Goal: Information Seeking & Learning: Check status

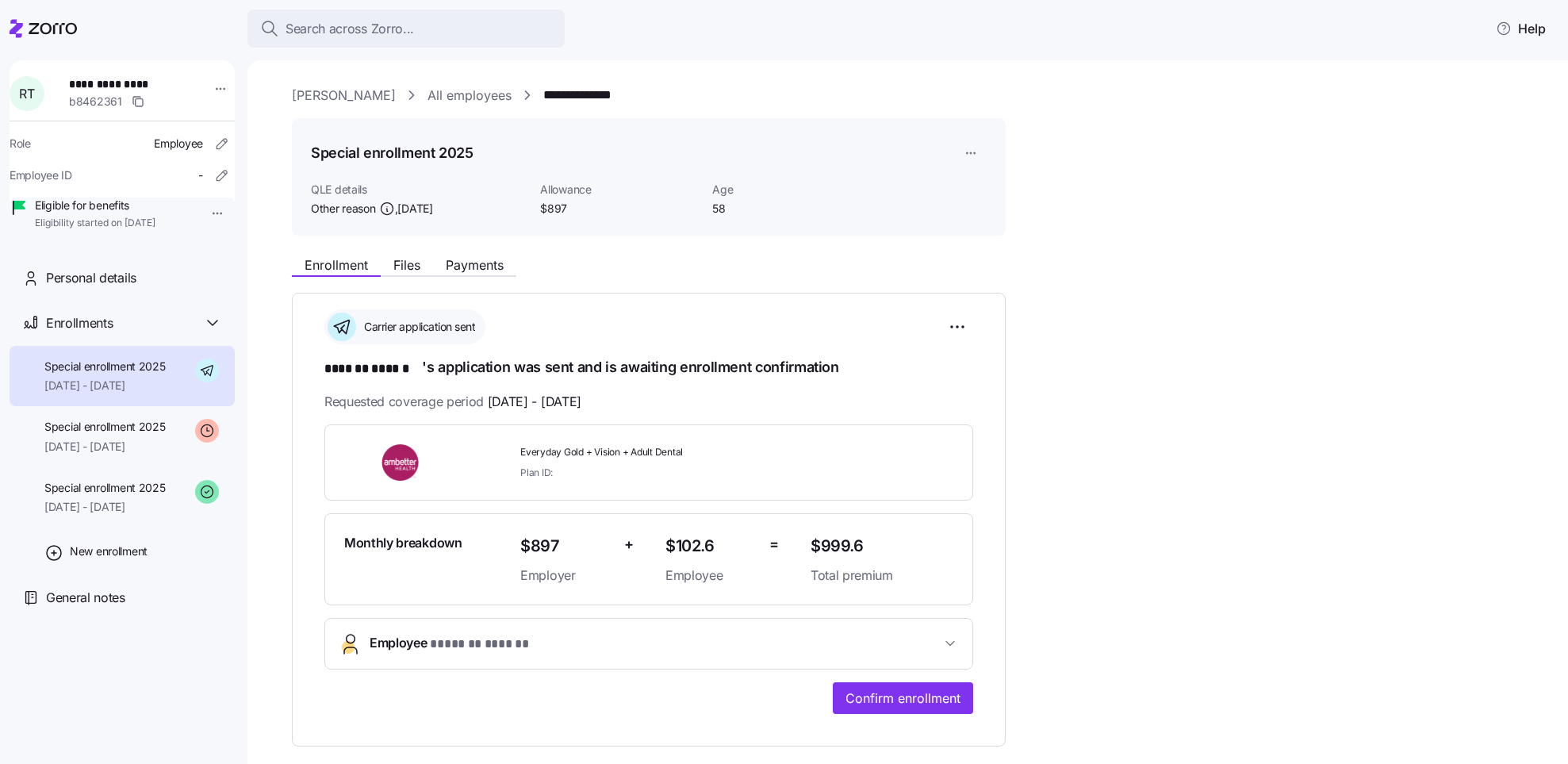
drag, startPoint x: 1564, startPoint y: 169, endPoint x: 1083, endPoint y: 196, distance: 481.8
click at [1083, 196] on div "**********" at bounding box center [919, 553] width 1253 height 934
click at [509, 29] on div "Search across Zorro..." at bounding box center [406, 29] width 292 height 20
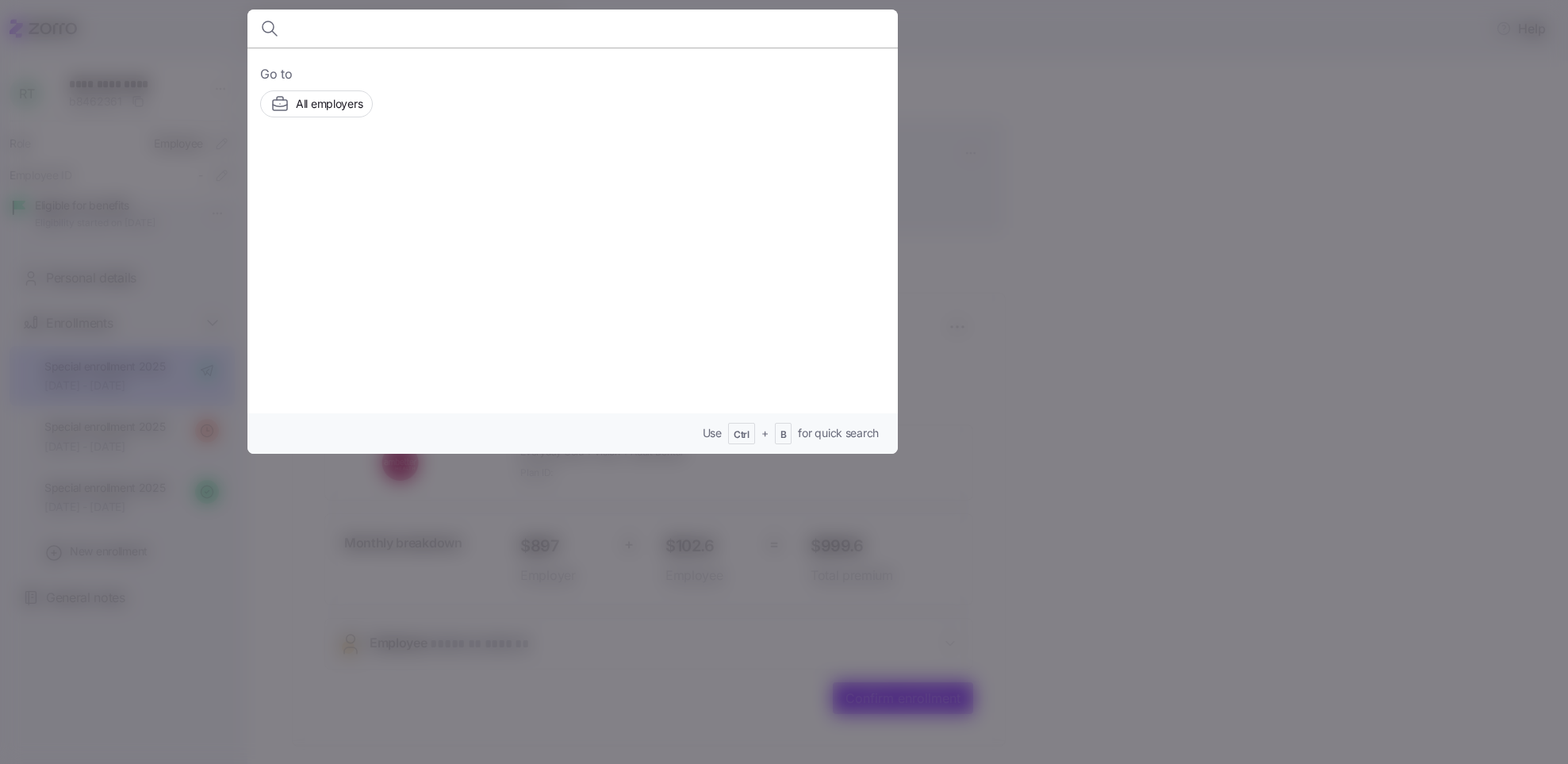
click at [509, 29] on input at bounding box center [494, 28] width 406 height 38
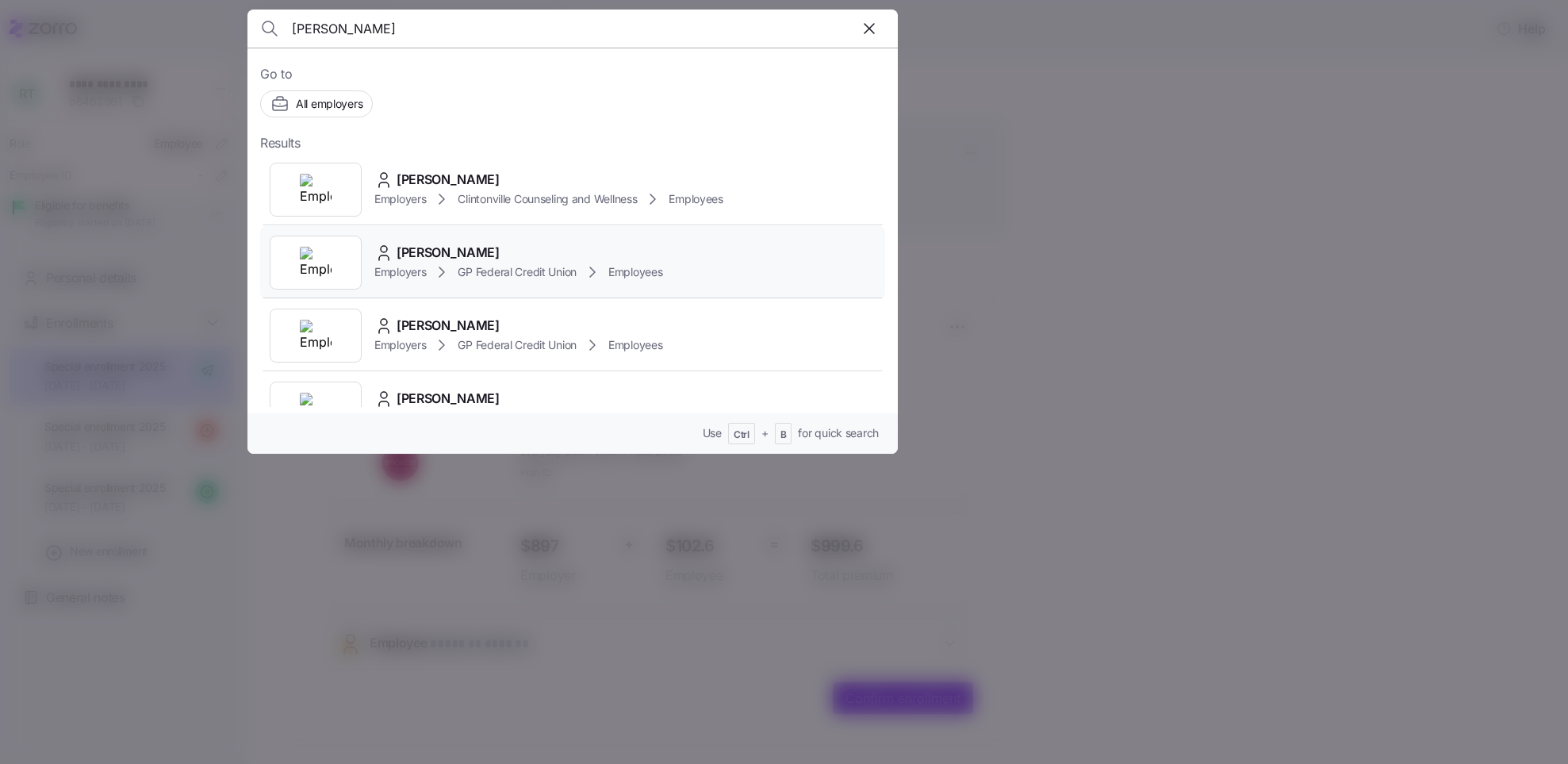
type input "[PERSON_NAME]"
click at [477, 262] on div "Employers GP Federal Credit Union Employees" at bounding box center [519, 272] width 289 height 19
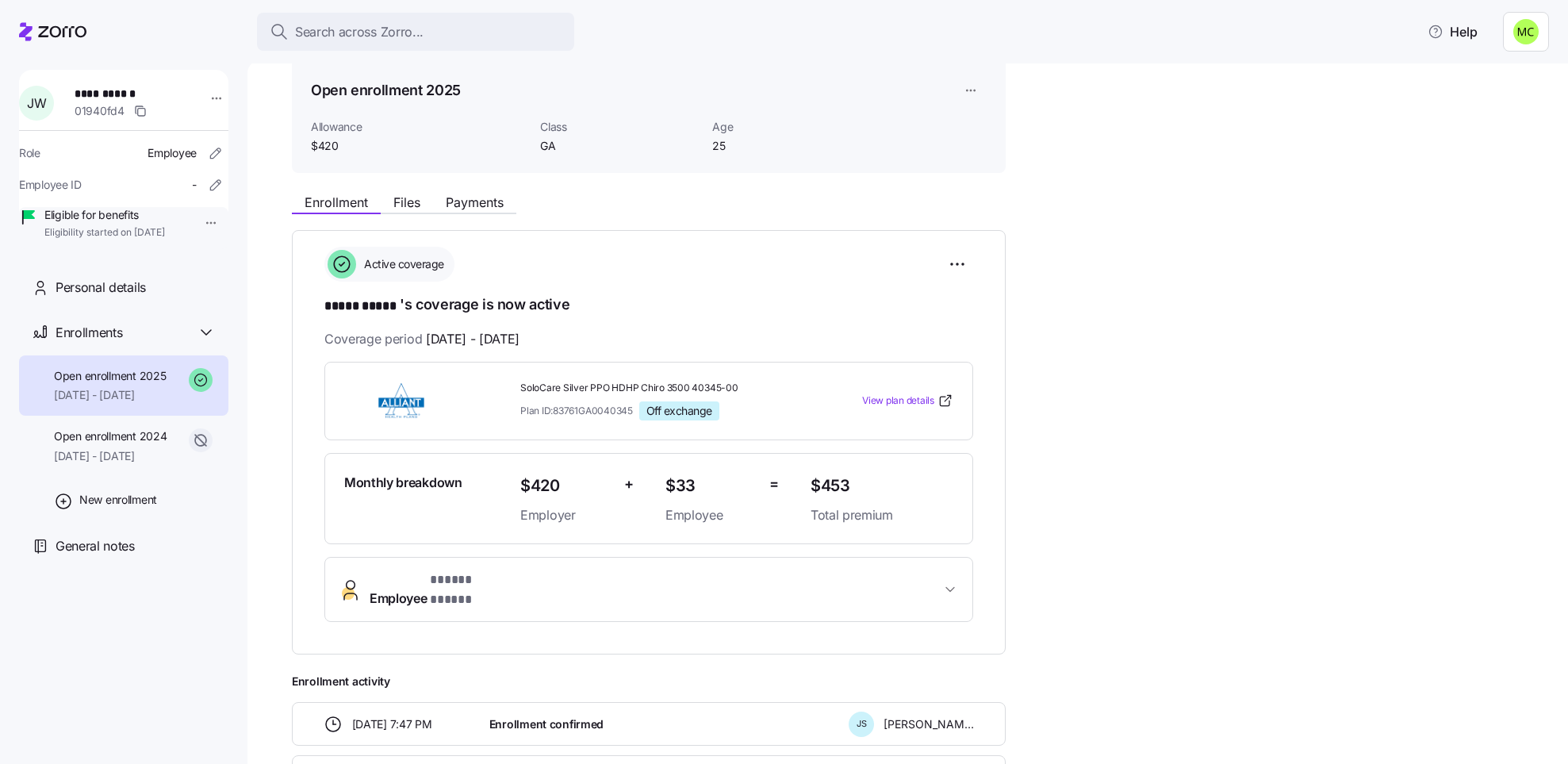
scroll to position [119, 0]
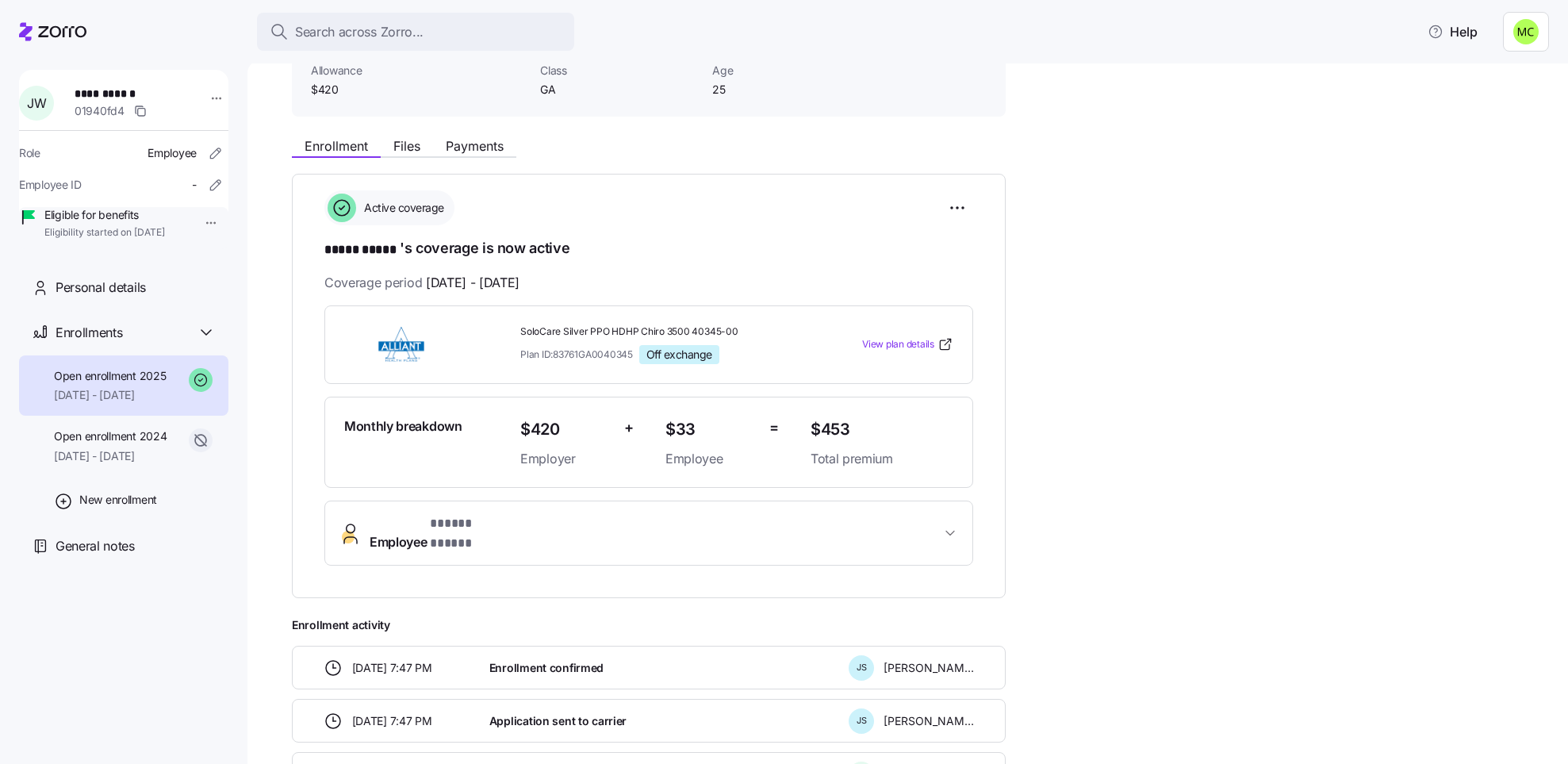
click at [454, 524] on span "* ***** ***** *" at bounding box center [471, 524] width 82 height 20
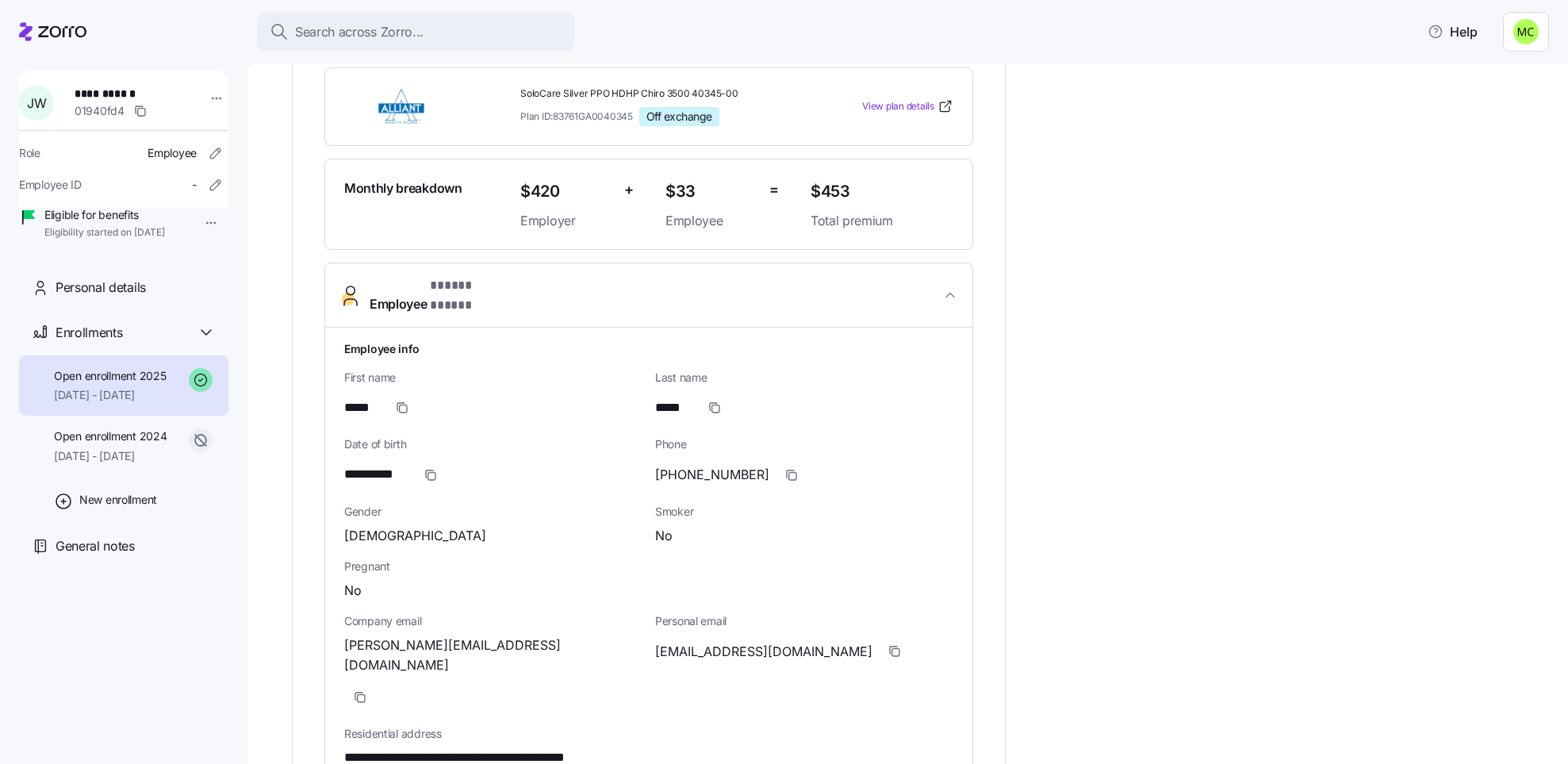
scroll to position [238, 0]
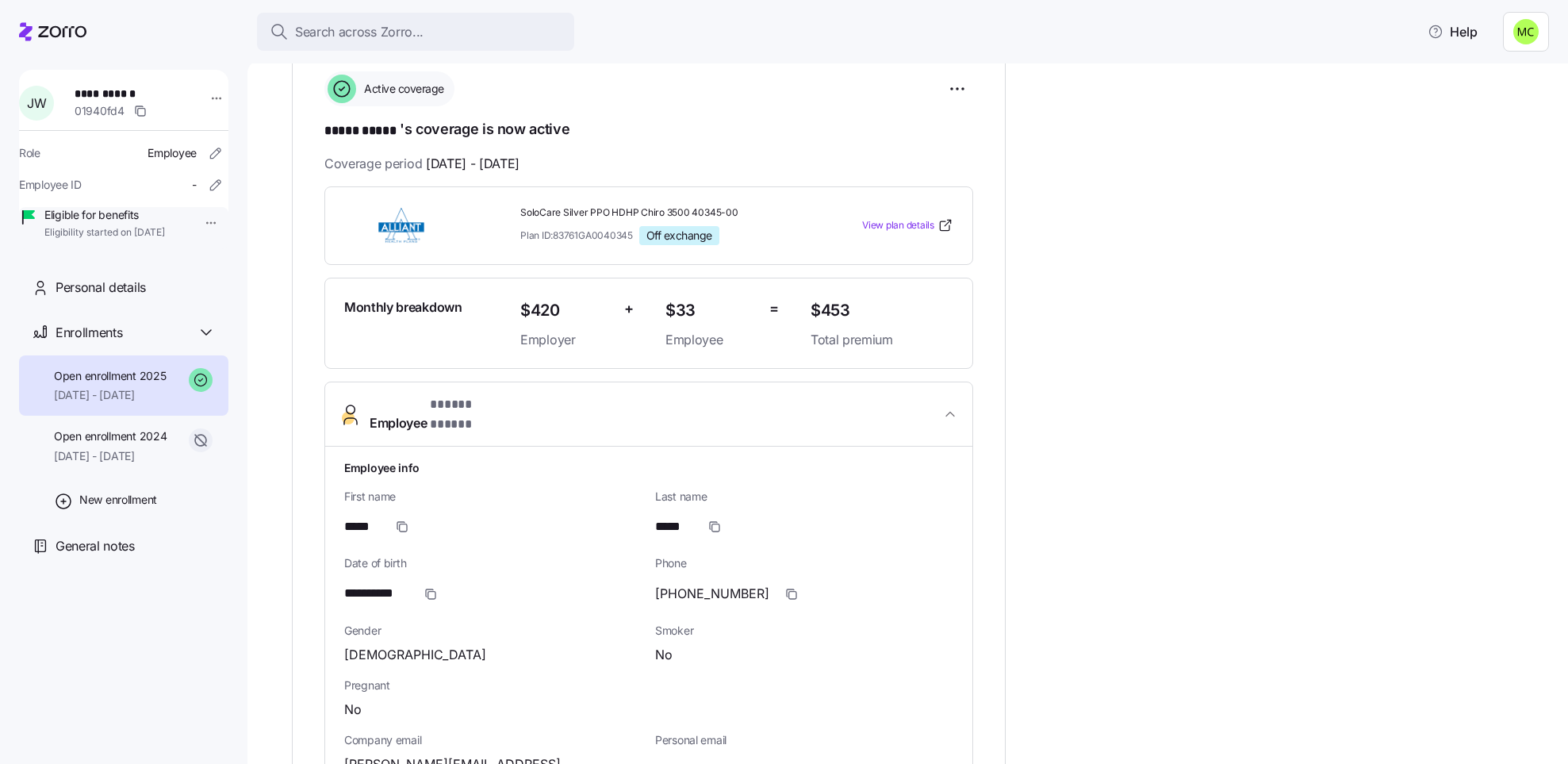
drag, startPoint x: 1428, startPoint y: 246, endPoint x: 976, endPoint y: 274, distance: 452.9
click at [976, 274] on div "**********" at bounding box center [648, 684] width 714 height 1259
drag, startPoint x: -4, startPoint y: 469, endPoint x: 707, endPoint y: 148, distance: 780.1
click at [707, 148] on div "**********" at bounding box center [648, 676] width 648 height 1210
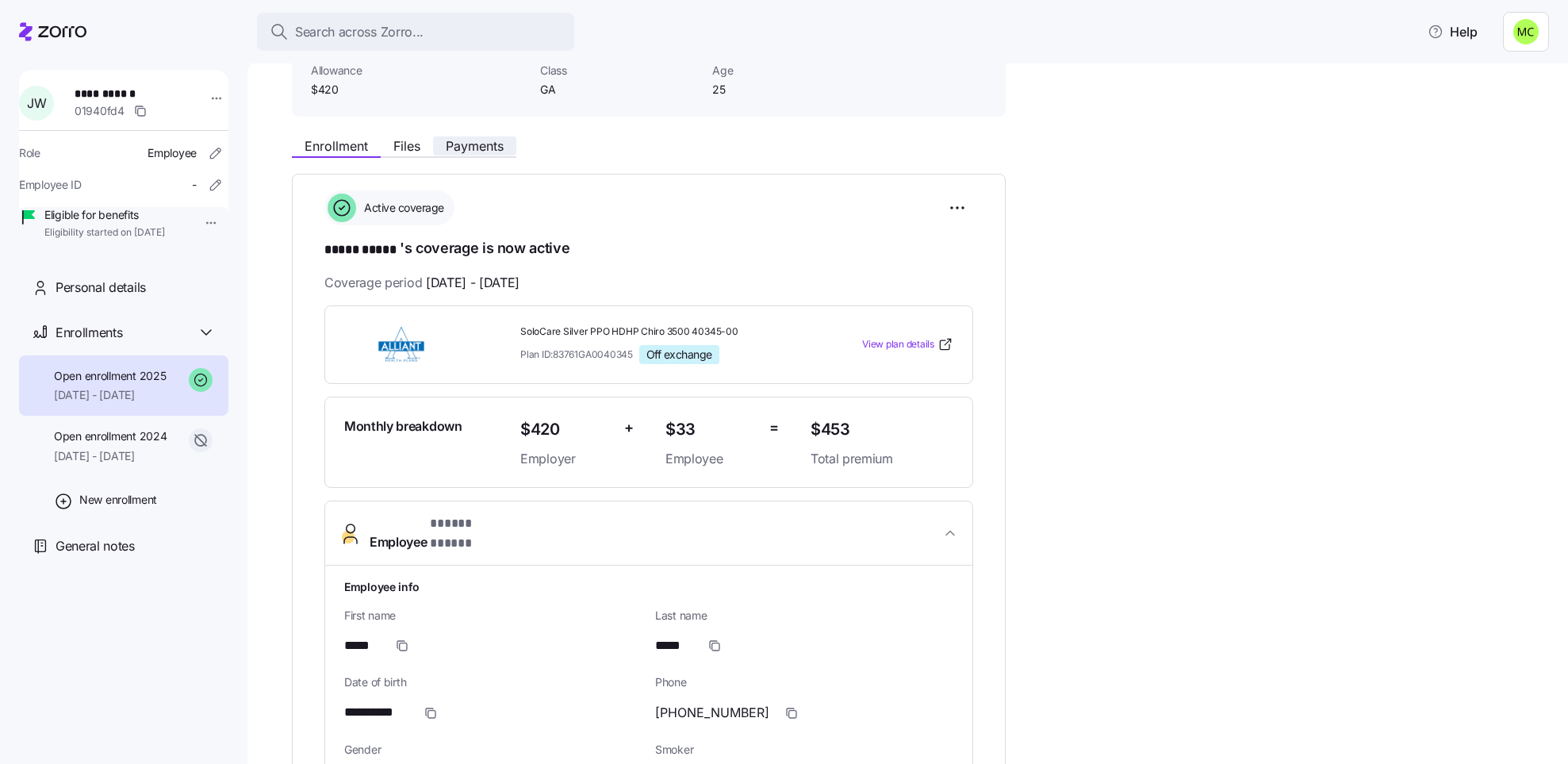
click at [465, 148] on span "Payments" at bounding box center [475, 146] width 58 height 13
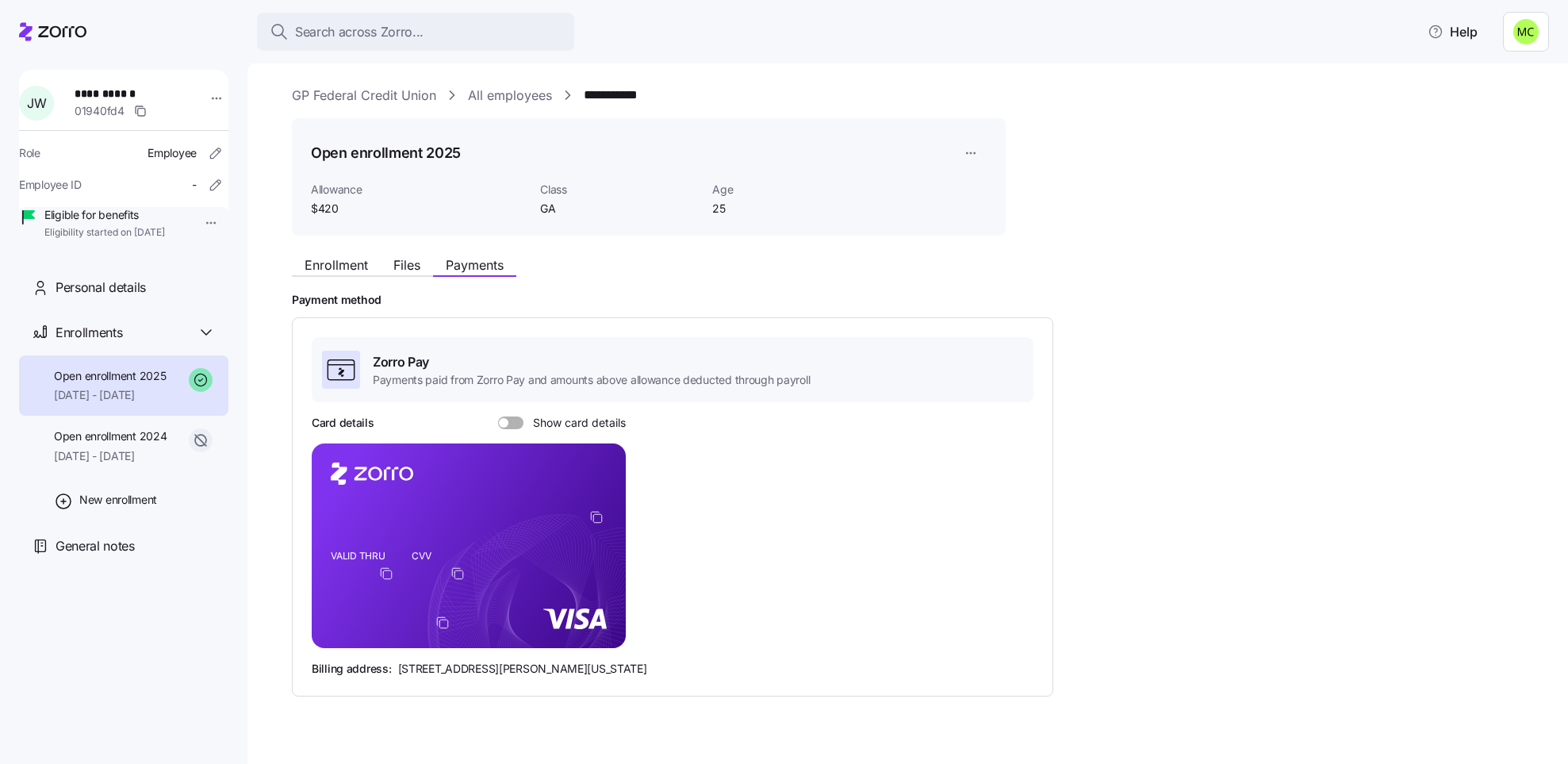
click at [509, 419] on span at bounding box center [516, 423] width 16 height 13
click at [498, 416] on input "Show card details" at bounding box center [498, 416] width 0 height 0
click at [329, 260] on span "Enrollment" at bounding box center [336, 265] width 64 height 13
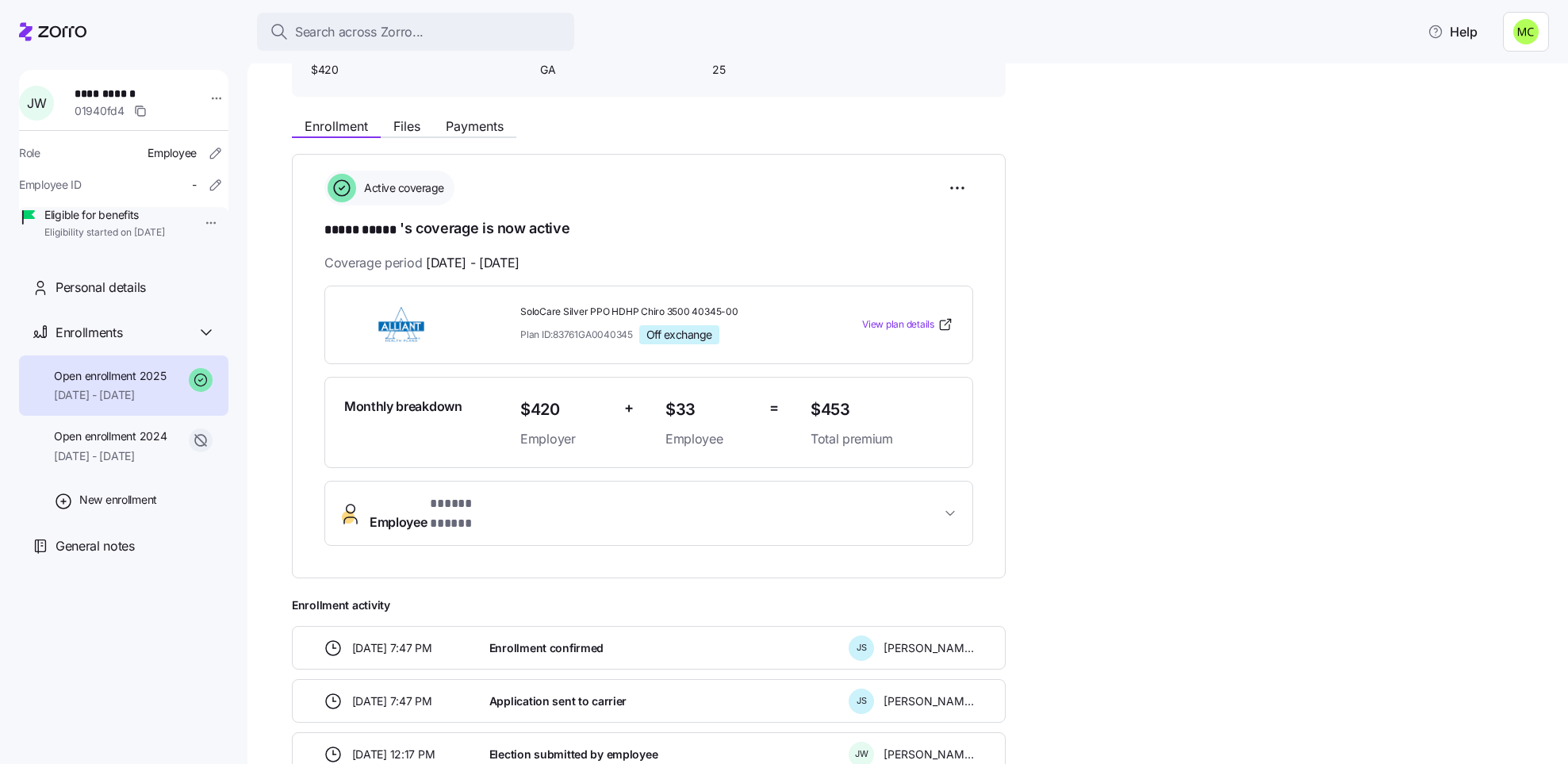
scroll to position [236, 0]
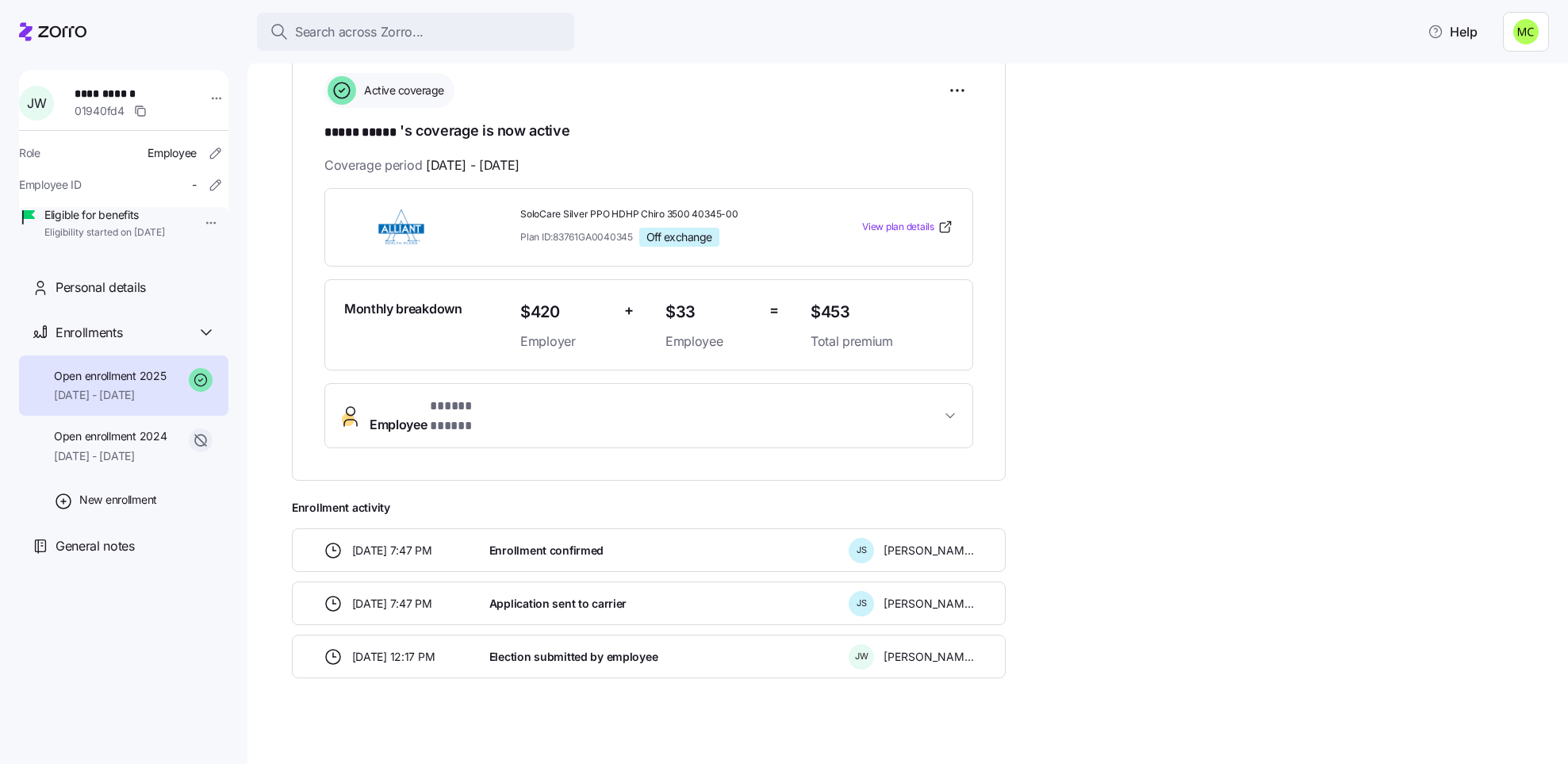
click at [419, 409] on span "Employee * ***** ***** *" at bounding box center [441, 415] width 144 height 38
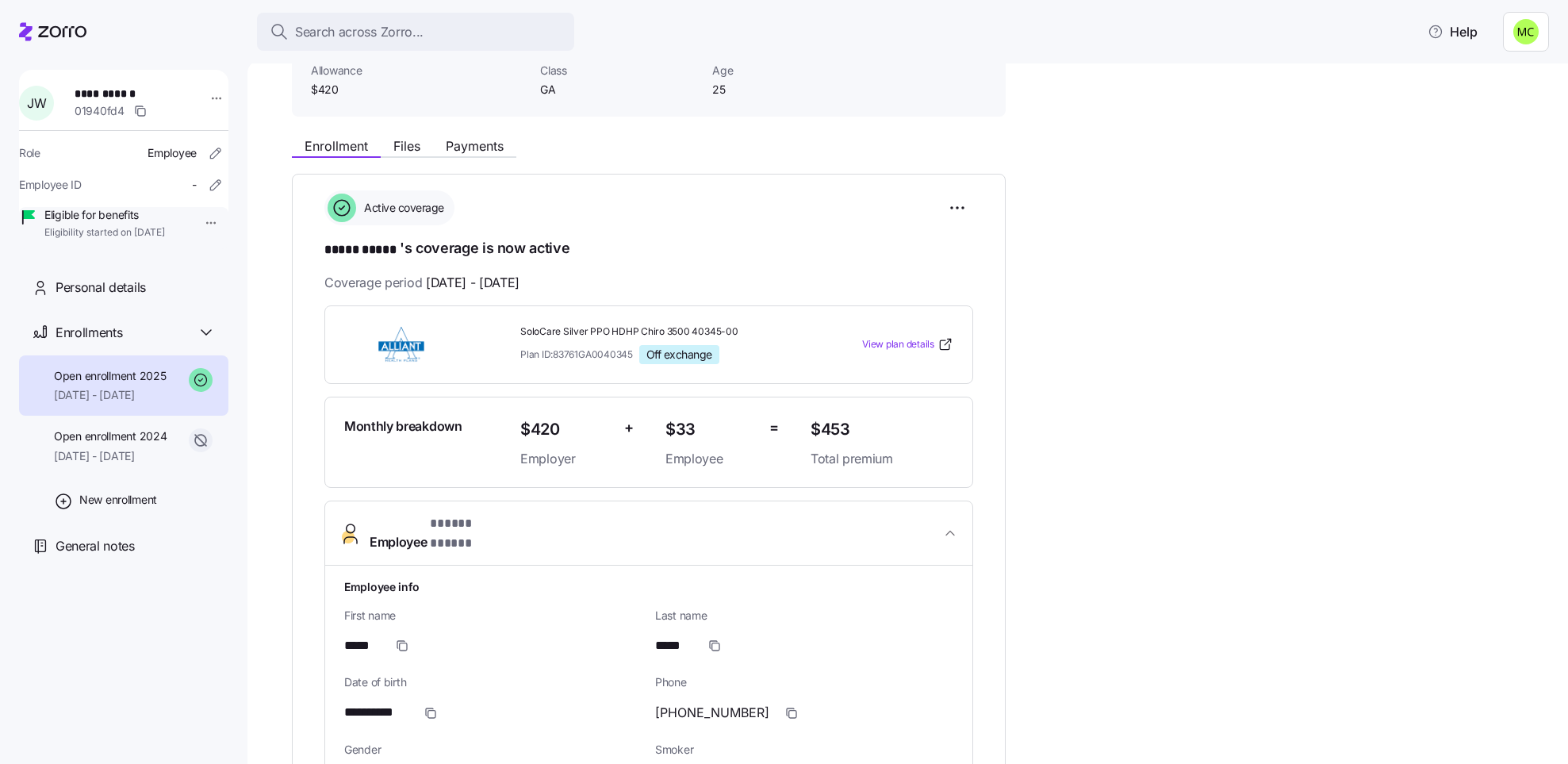
scroll to position [118, 0]
click at [465, 144] on span "Payments" at bounding box center [475, 148] width 58 height 13
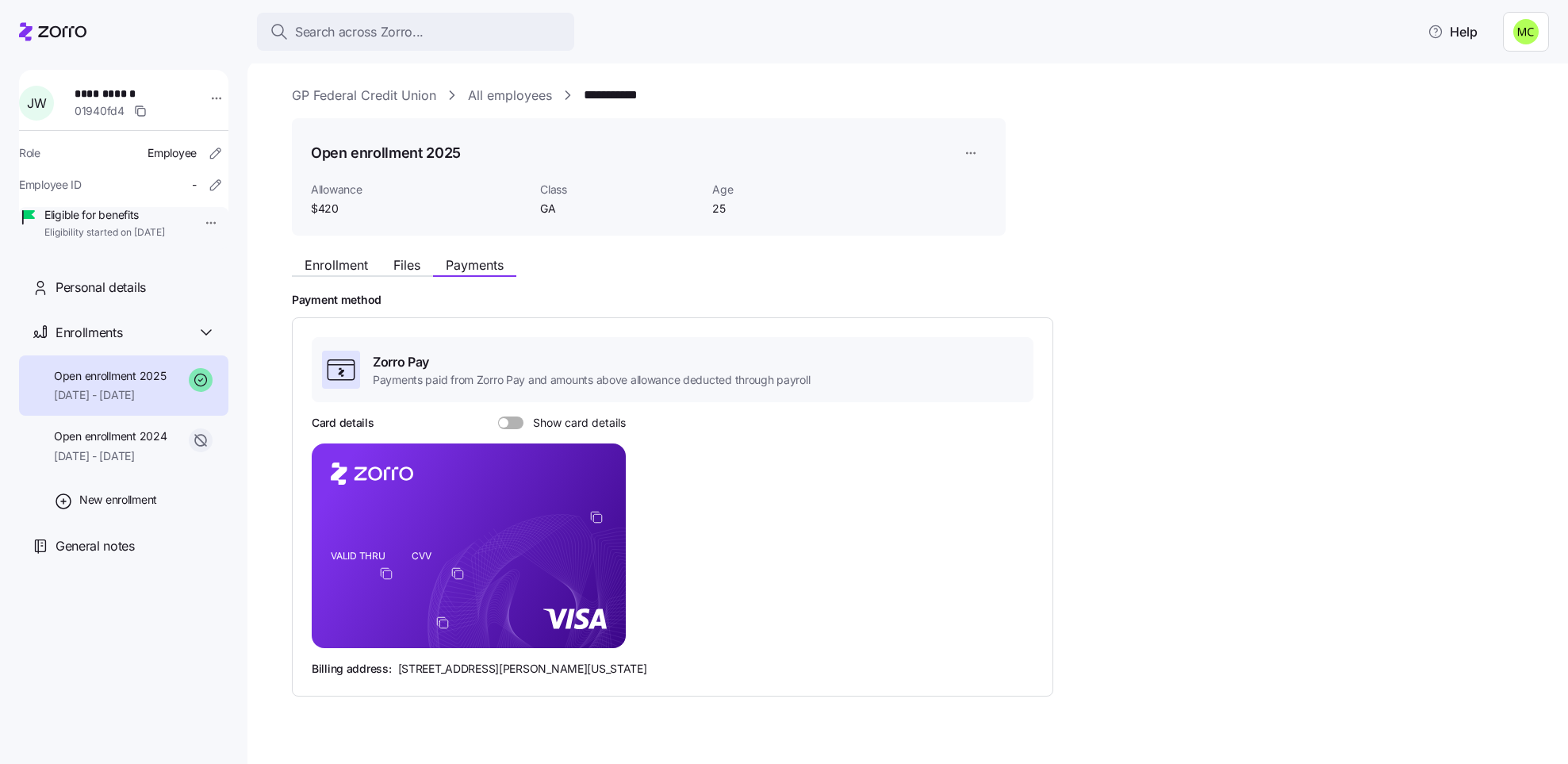
click at [512, 419] on span at bounding box center [516, 423] width 16 height 13
click at [498, 416] on input "Show card details" at bounding box center [498, 416] width 0 height 0
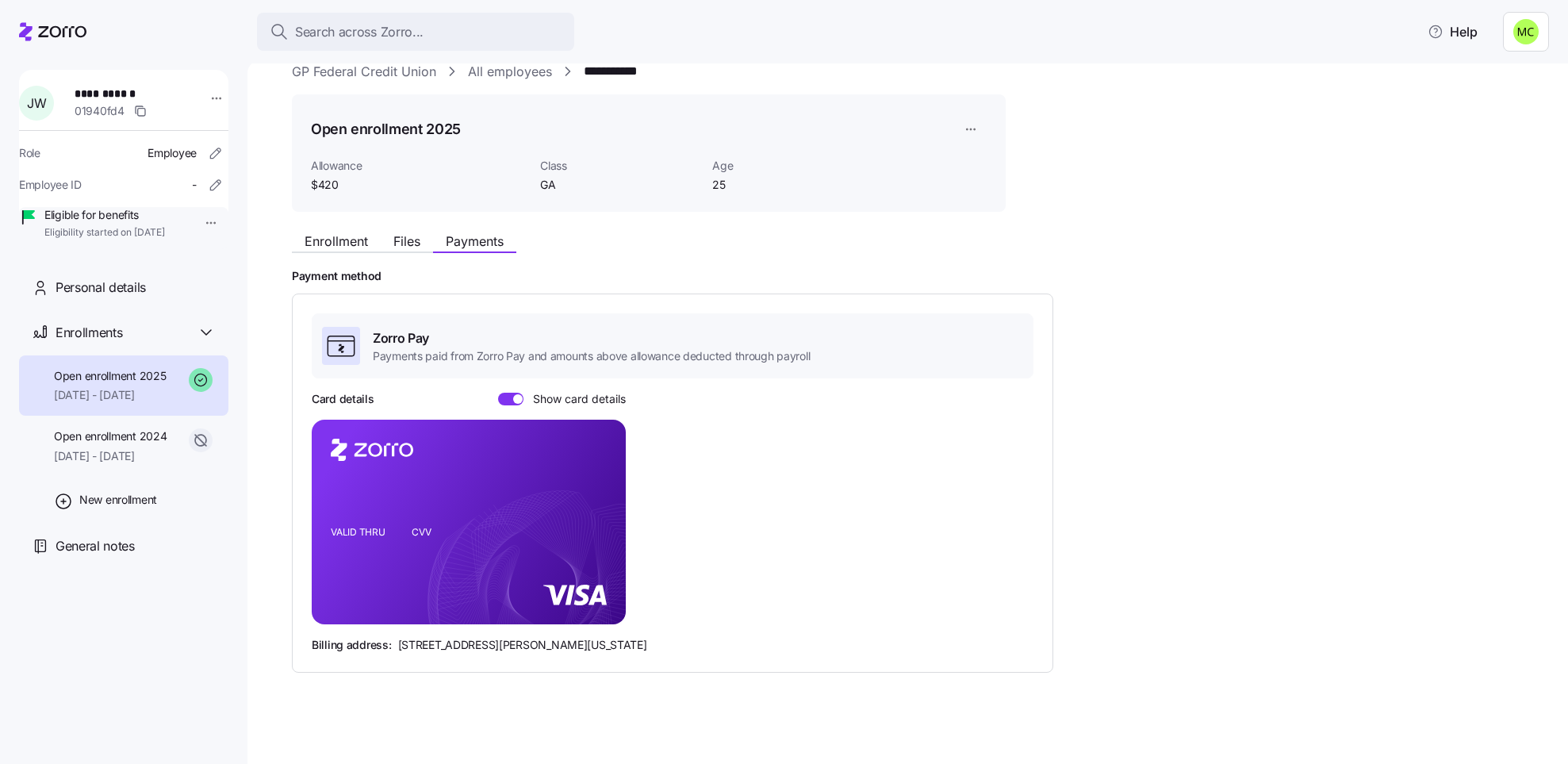
scroll to position [29, 0]
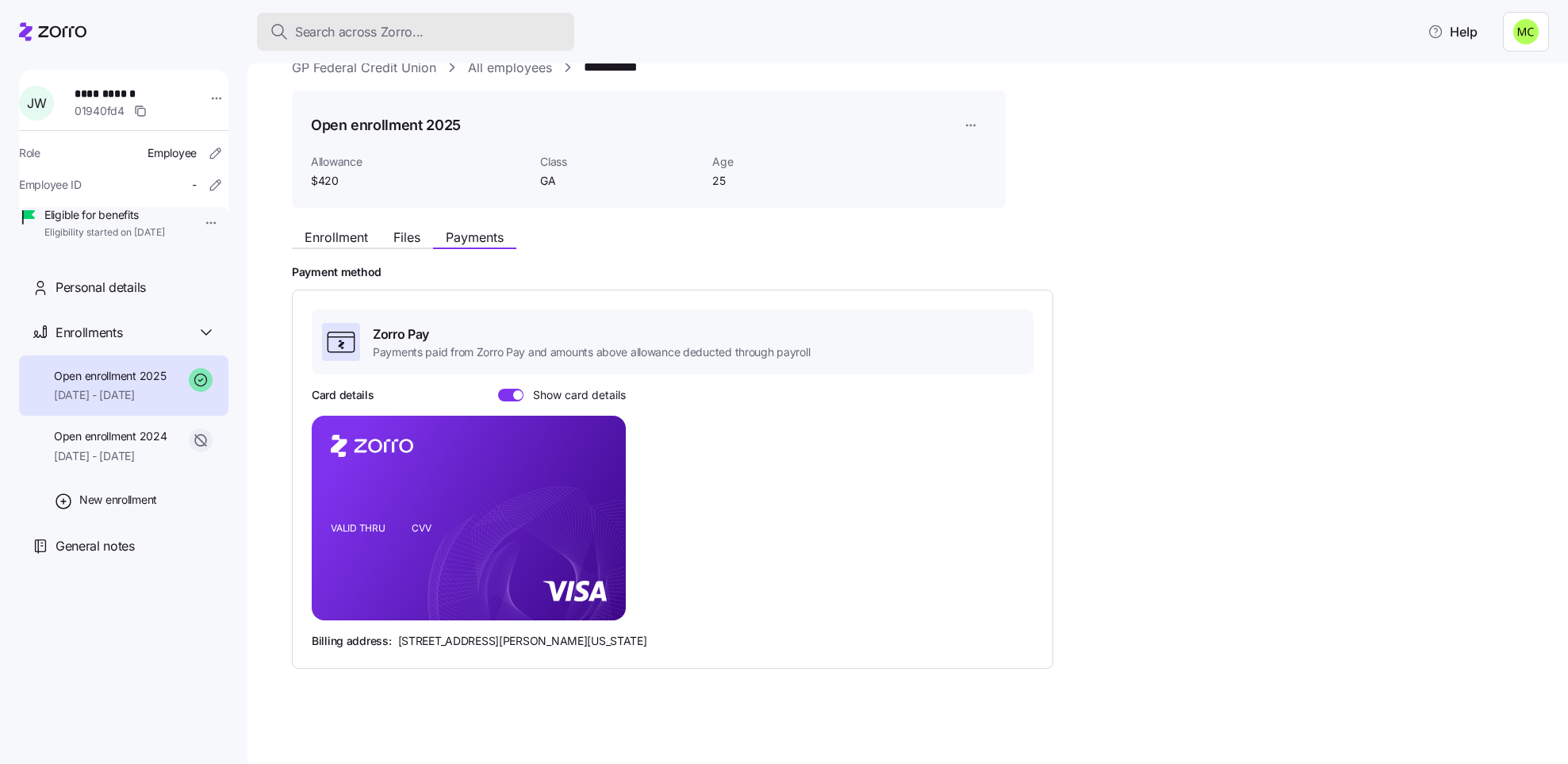
click at [476, 24] on div "Search across Zorro..." at bounding box center [415, 32] width 292 height 20
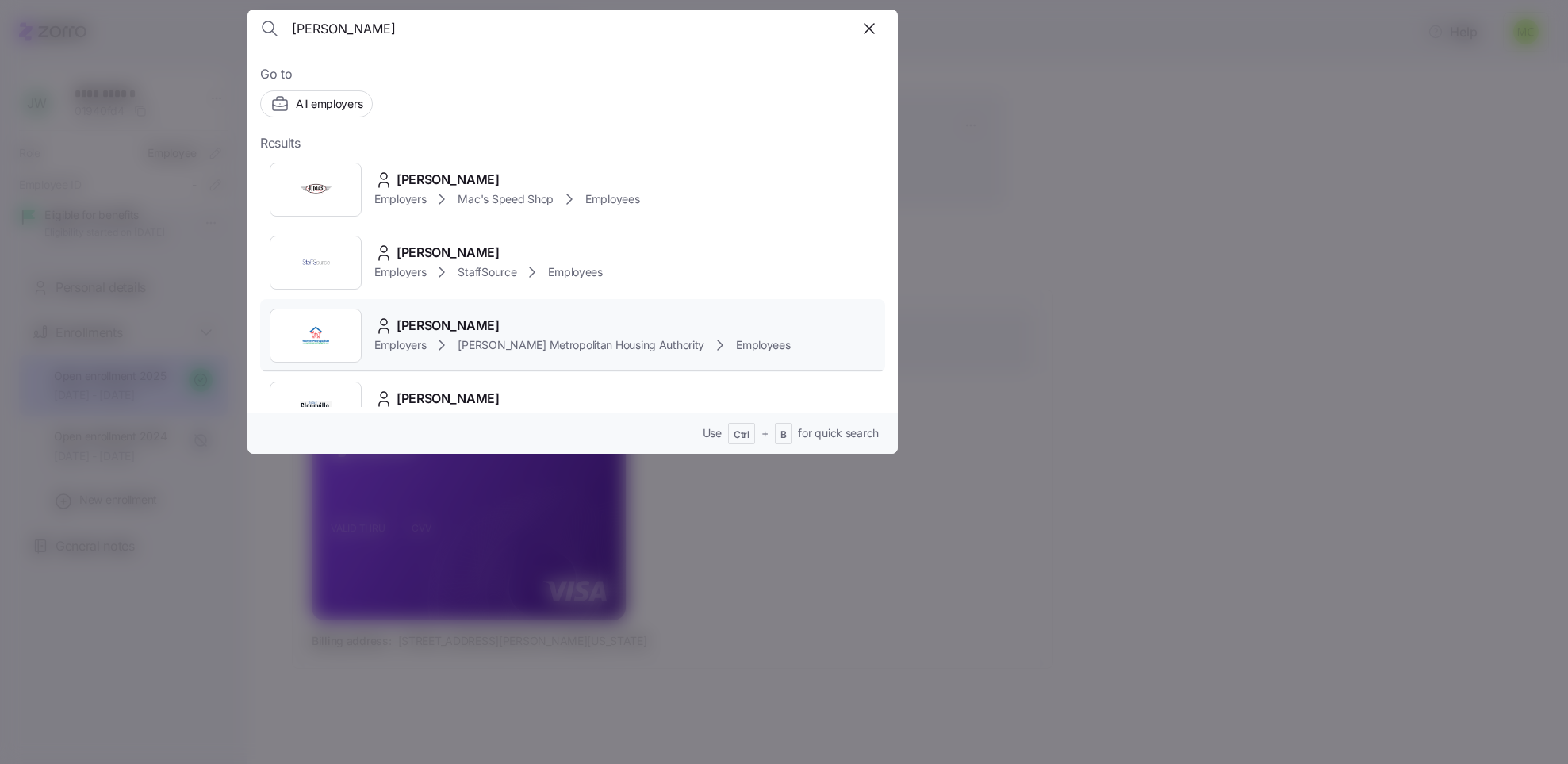
type input "logan"
click at [479, 332] on span "Logan Kleinberg" at bounding box center [448, 325] width 103 height 20
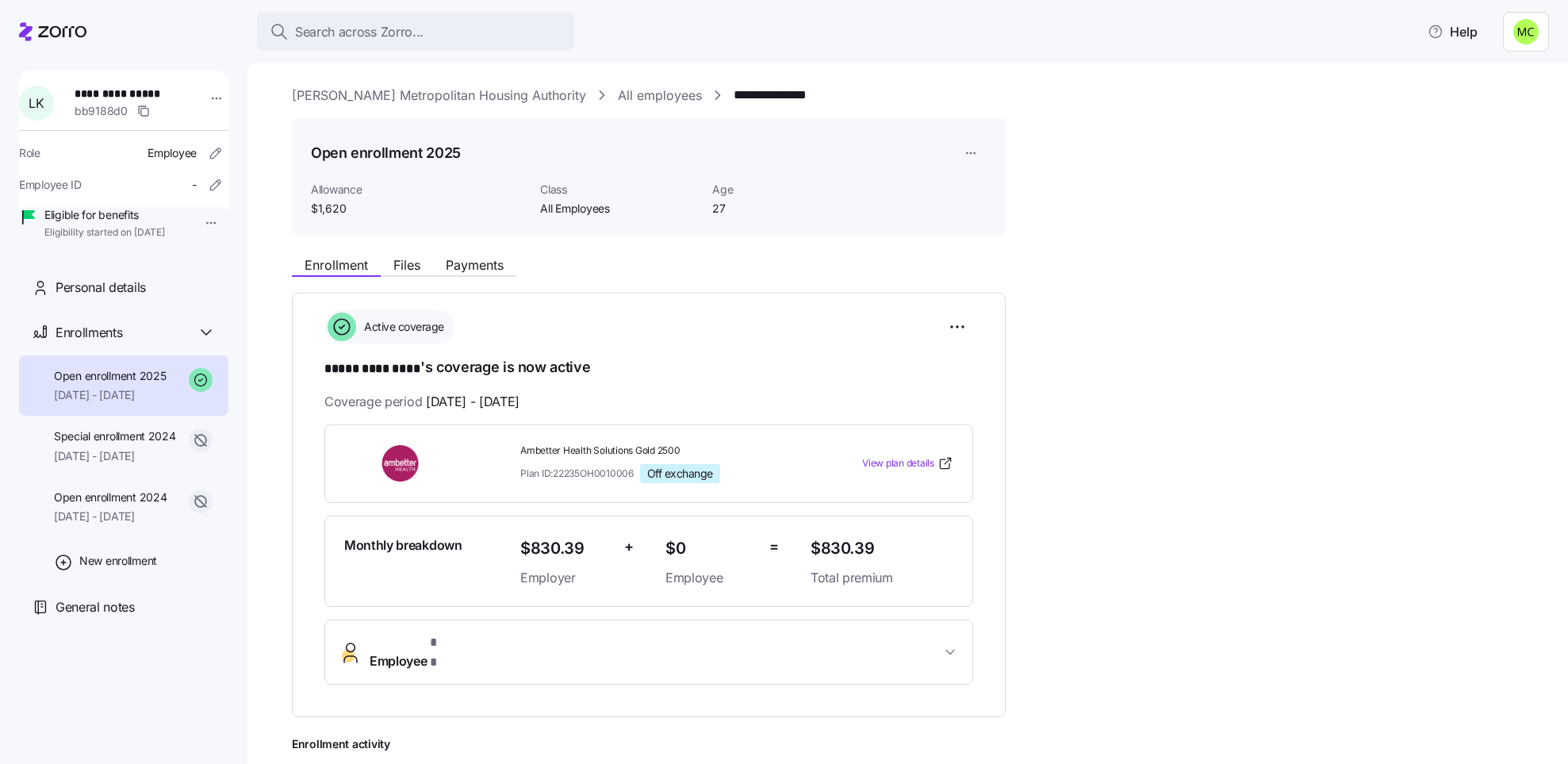
click at [465, 662] on button "Employee * *" at bounding box center [648, 652] width 647 height 64
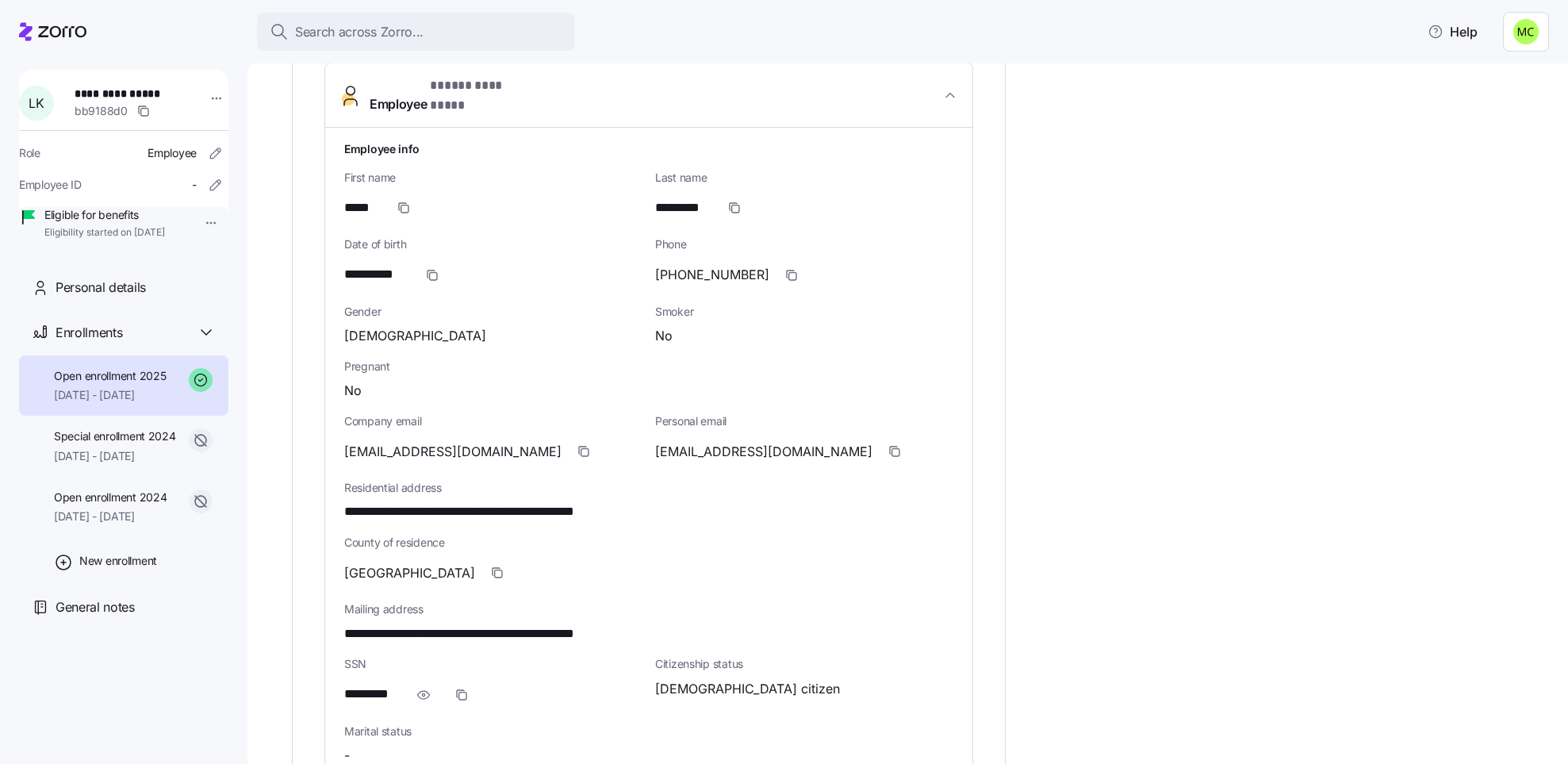
scroll to position [595, 0]
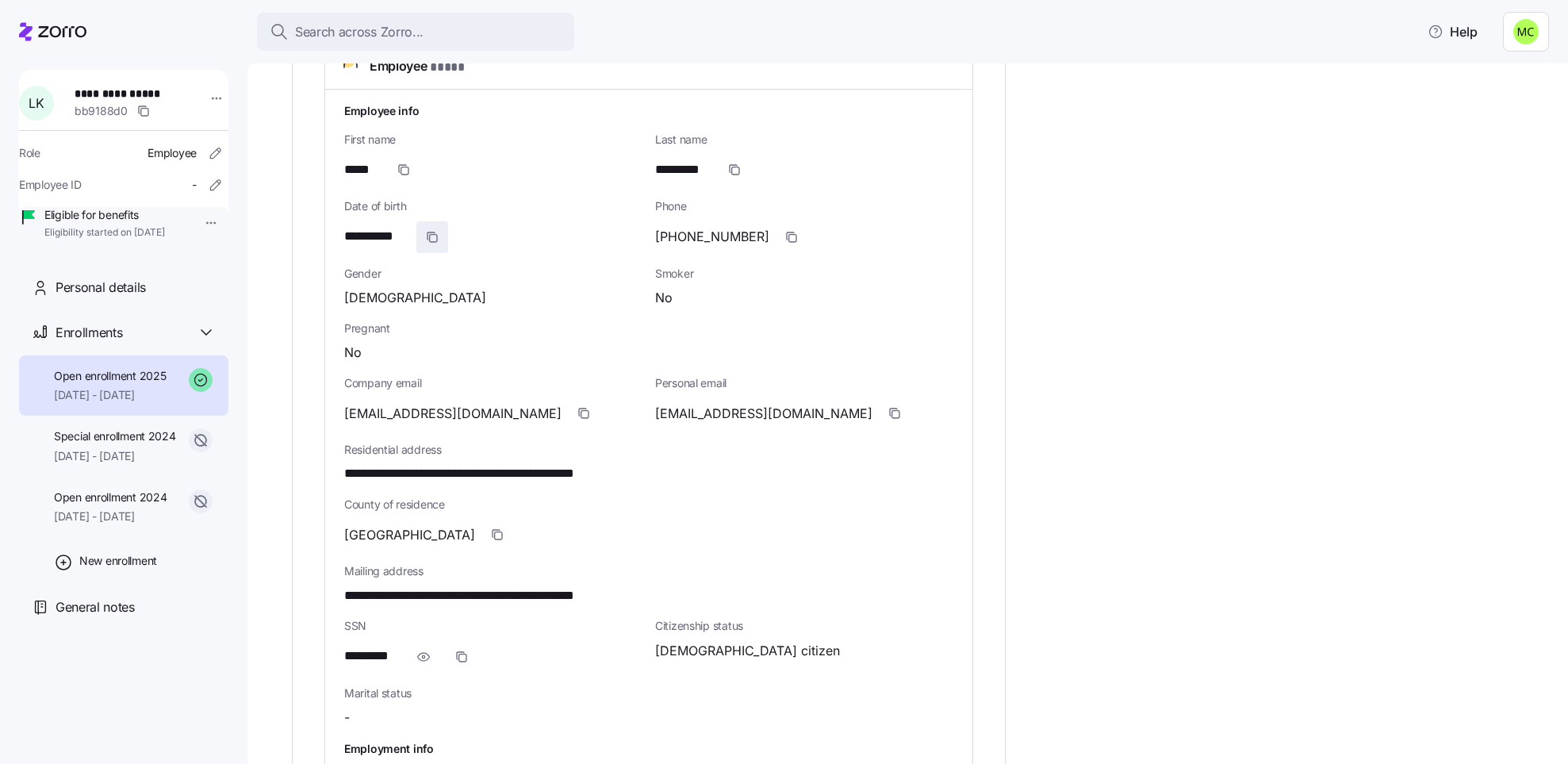
click at [432, 231] on icon "button" at bounding box center [432, 237] width 13 height 13
drag, startPoint x: 588, startPoint y: 457, endPoint x: 334, endPoint y: 466, distance: 254.2
click at [334, 466] on div "**********" at bounding box center [648, 484] width 647 height 789
copy span "**********"
click at [427, 647] on icon "button" at bounding box center [423, 657] width 16 height 19
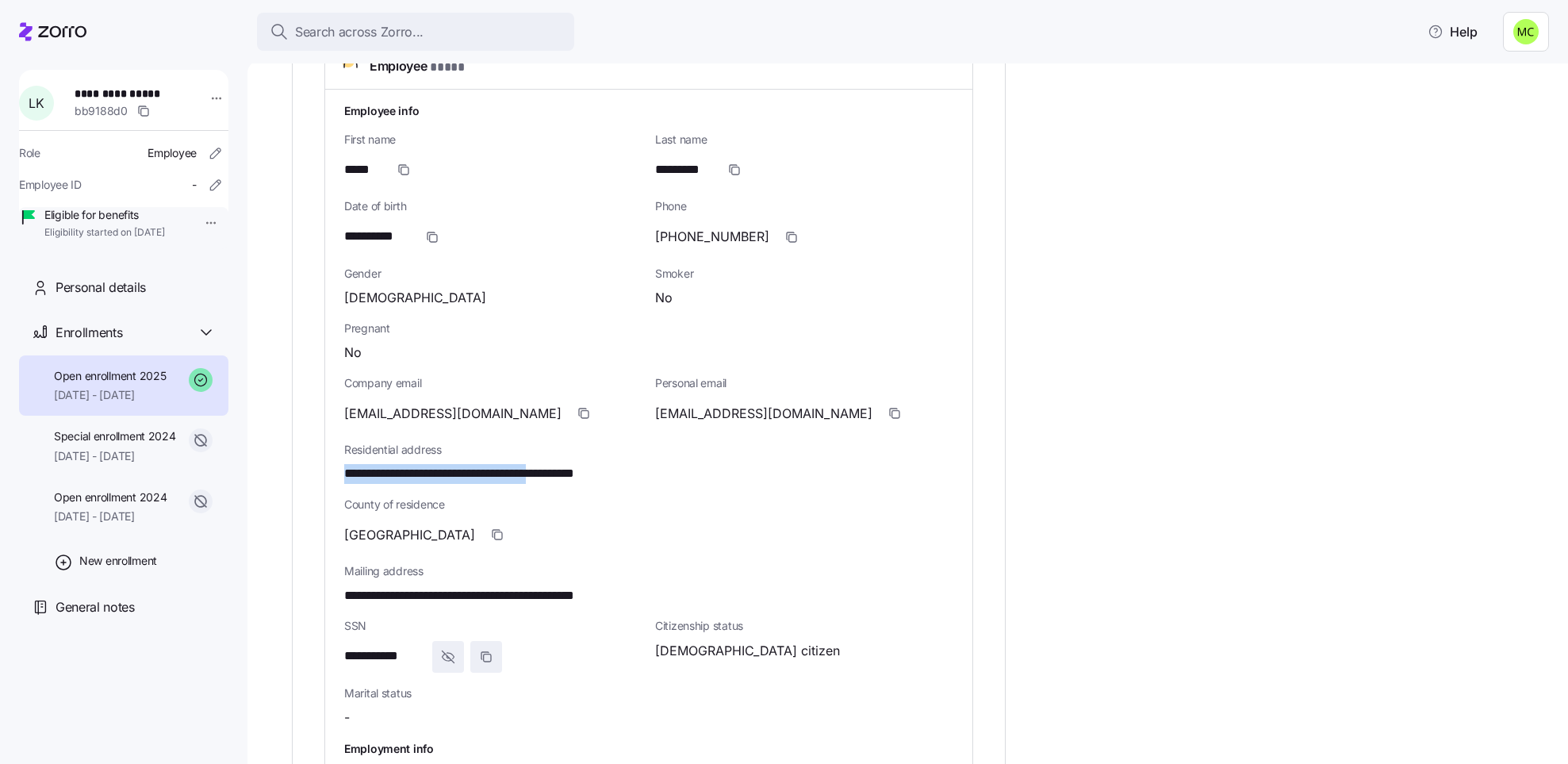
click at [486, 650] on icon "button" at bounding box center [486, 657] width 13 height 13
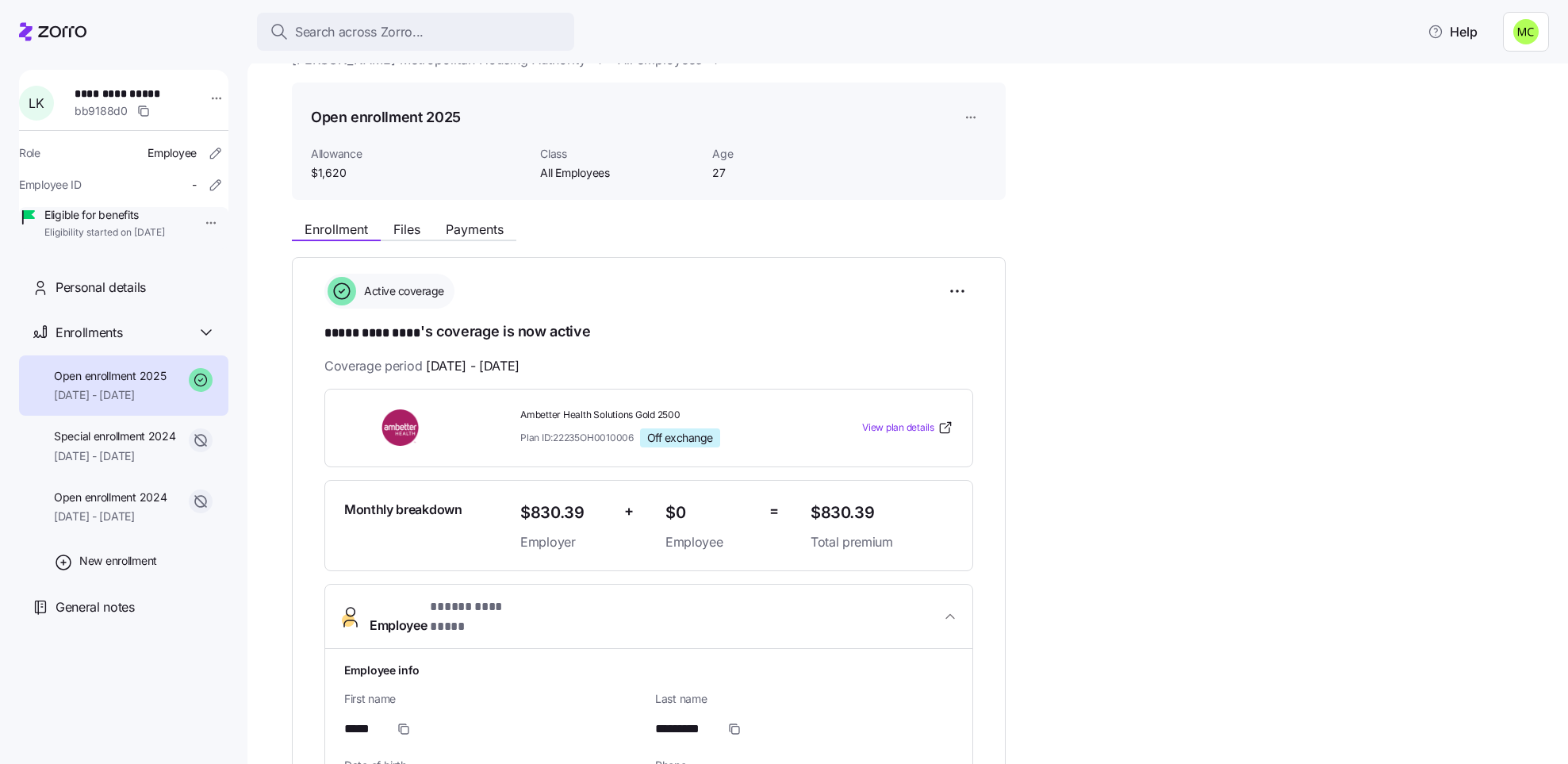
scroll to position [0, 0]
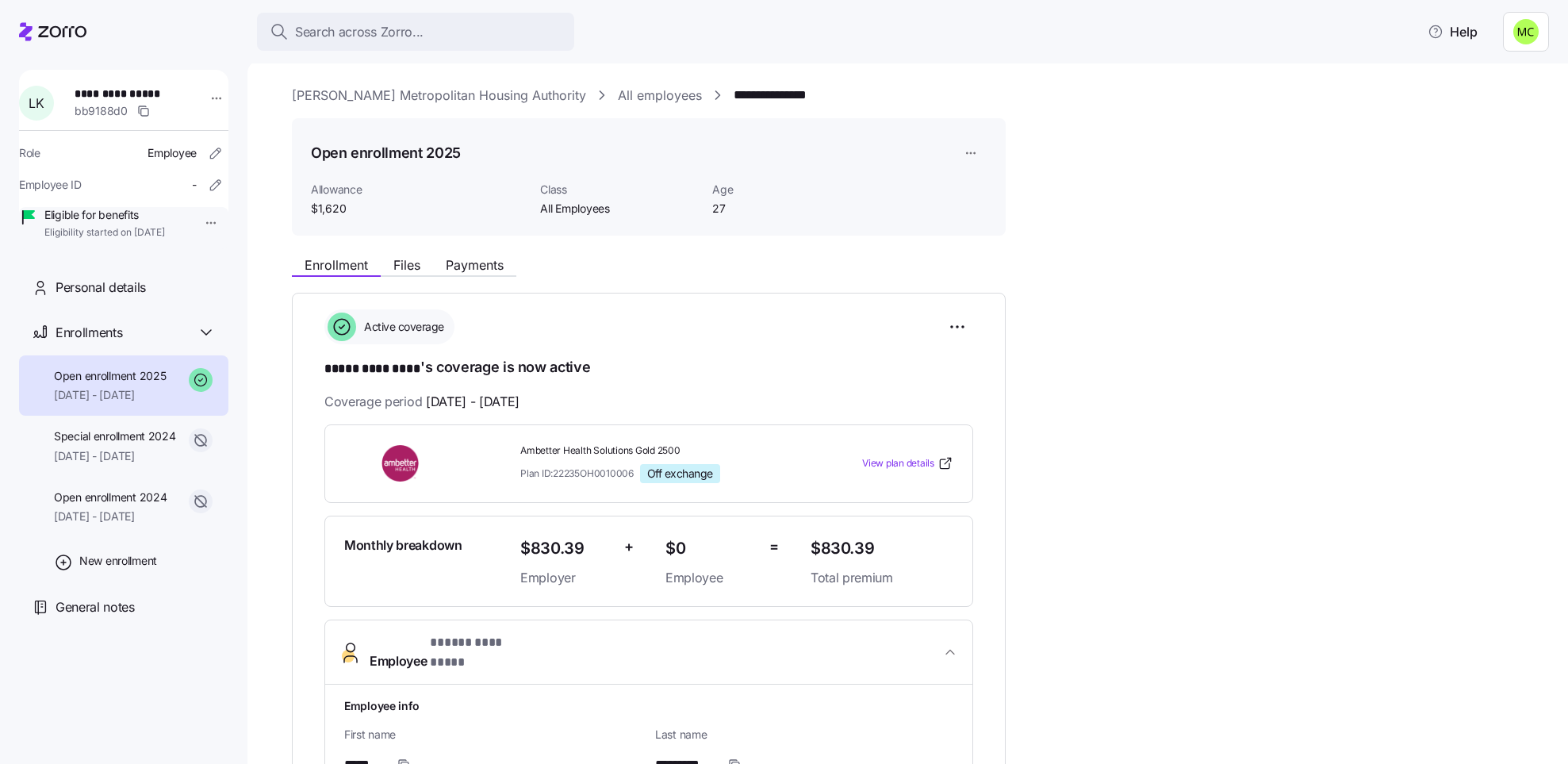
click at [369, 89] on link "Warren Metropolitan Housing Authority" at bounding box center [439, 95] width 294 height 20
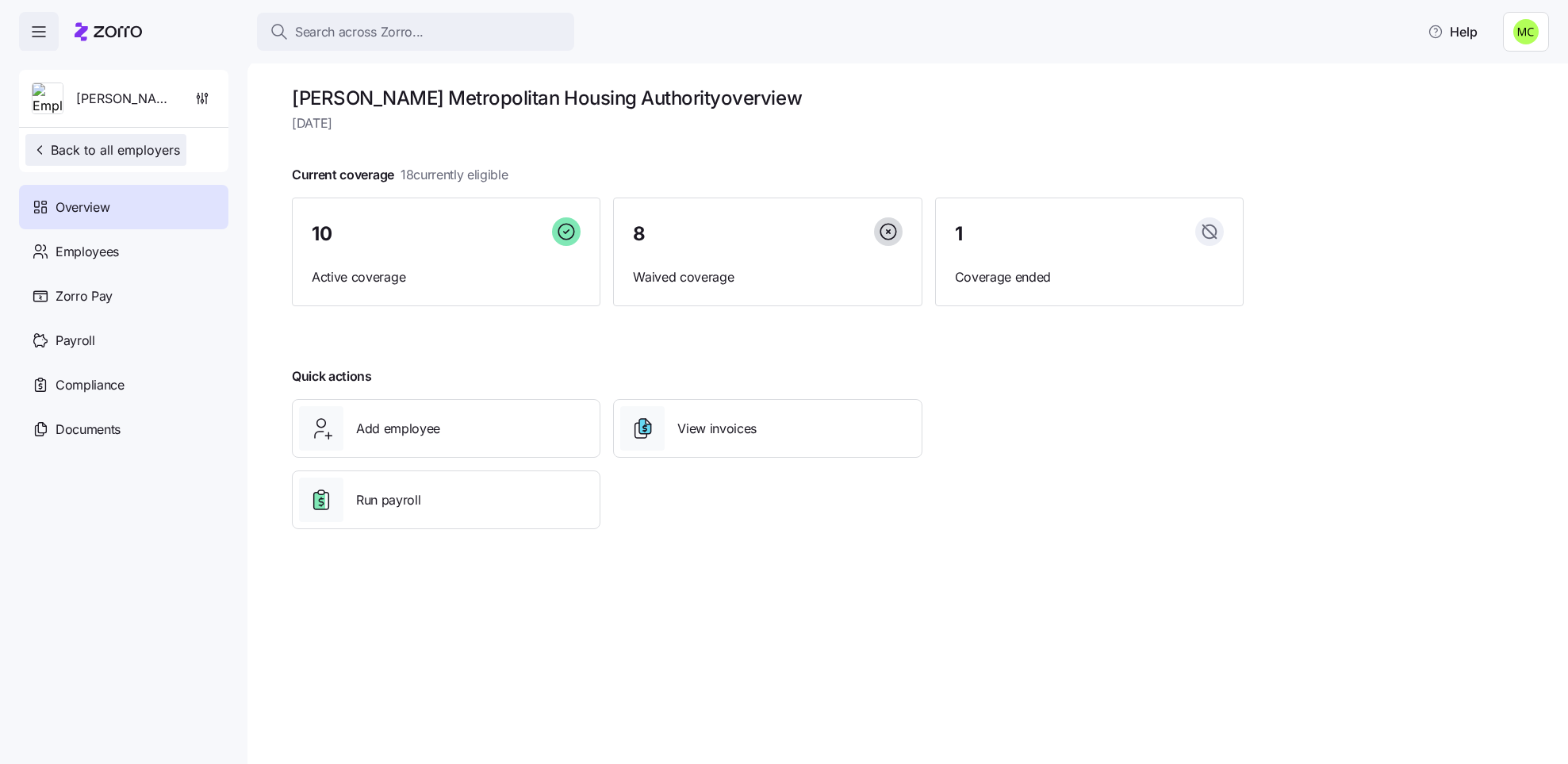
click at [136, 155] on span "Back to all employers" at bounding box center [106, 150] width 148 height 19
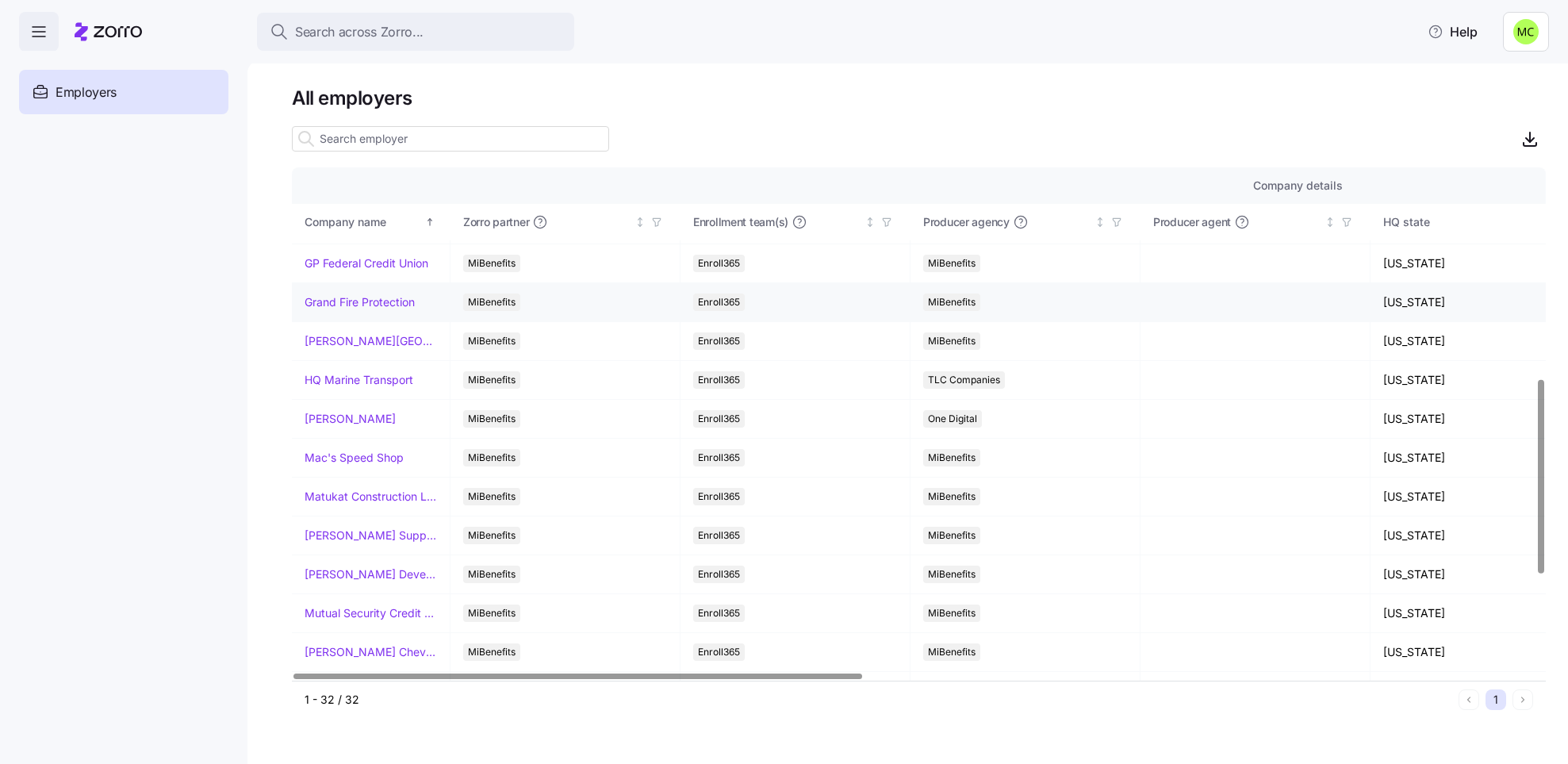
scroll to position [595, 0]
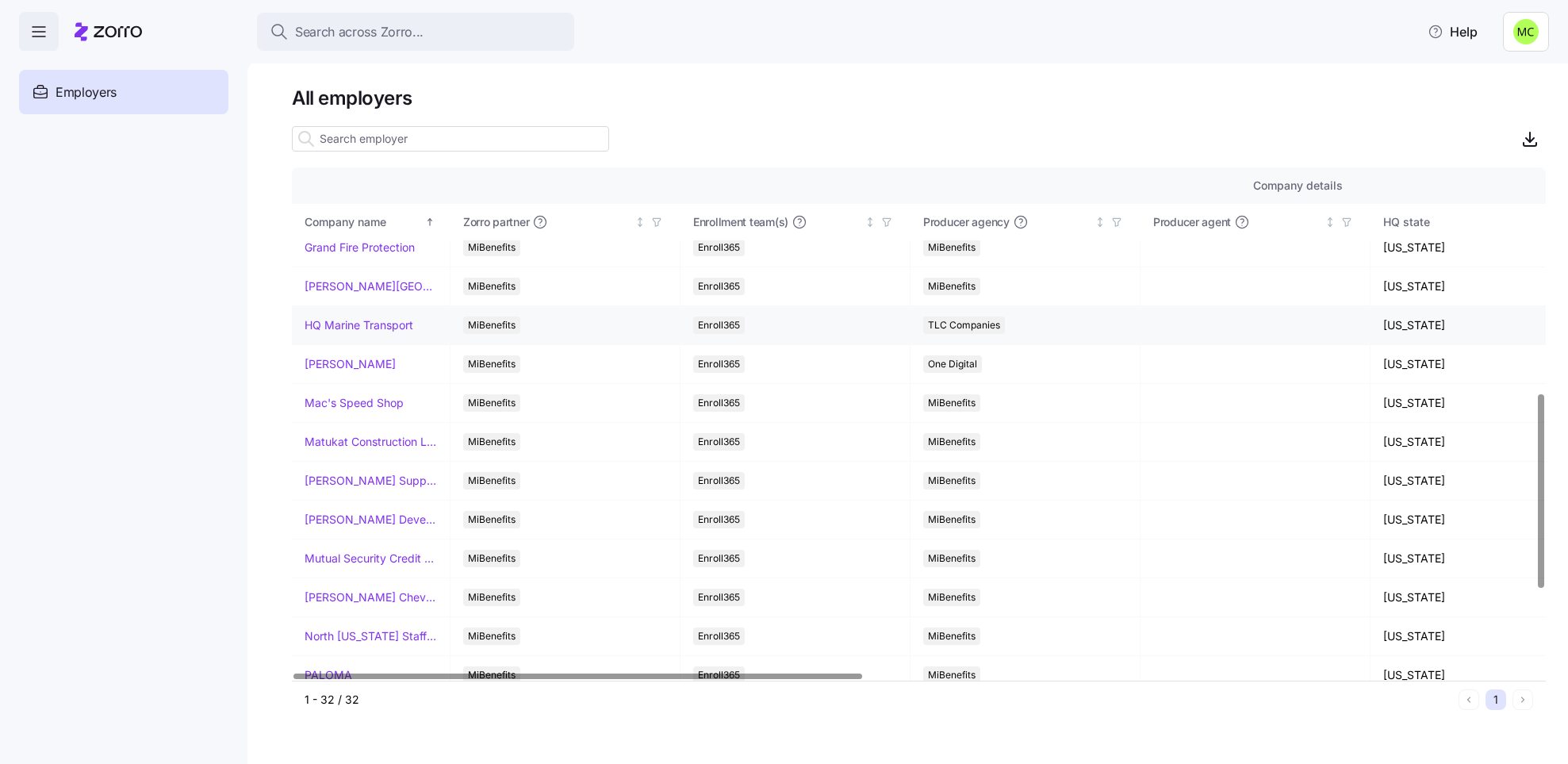
click at [351, 329] on link "HQ Marine Transport" at bounding box center [359, 325] width 109 height 16
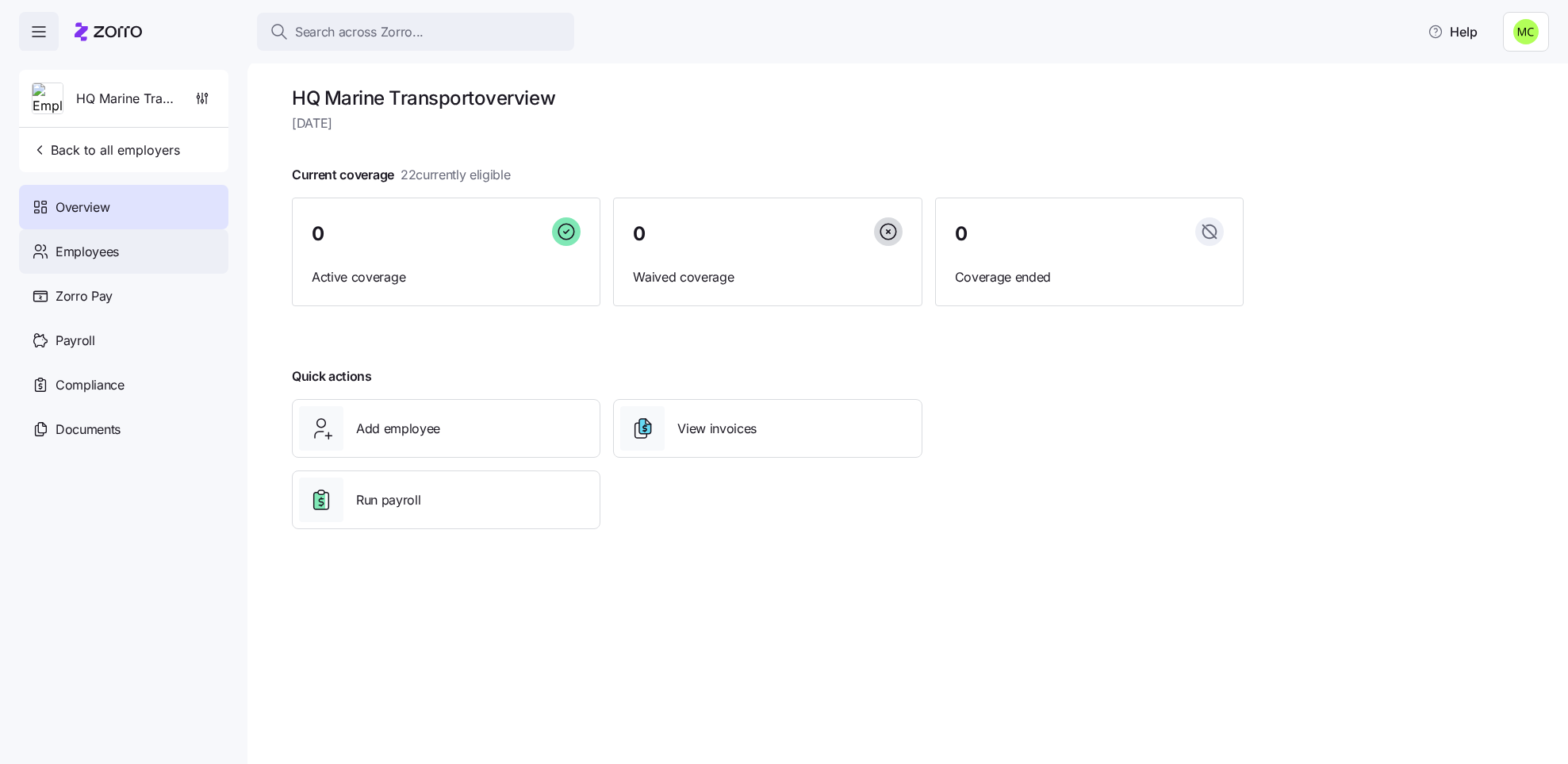
click at [117, 248] on span "Employees" at bounding box center [87, 252] width 64 height 20
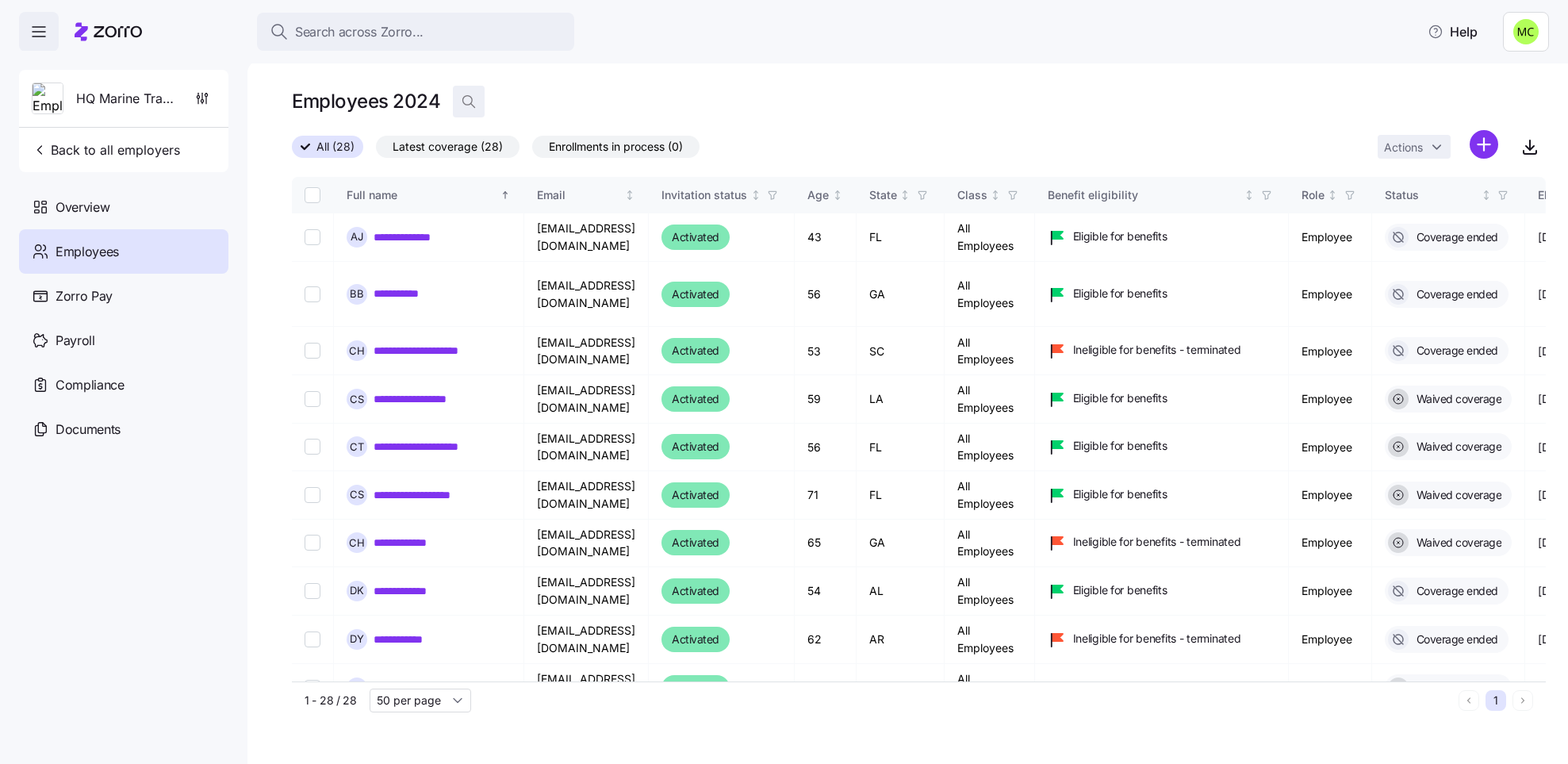
click at [471, 98] on icon "button" at bounding box center [469, 102] width 16 height 16
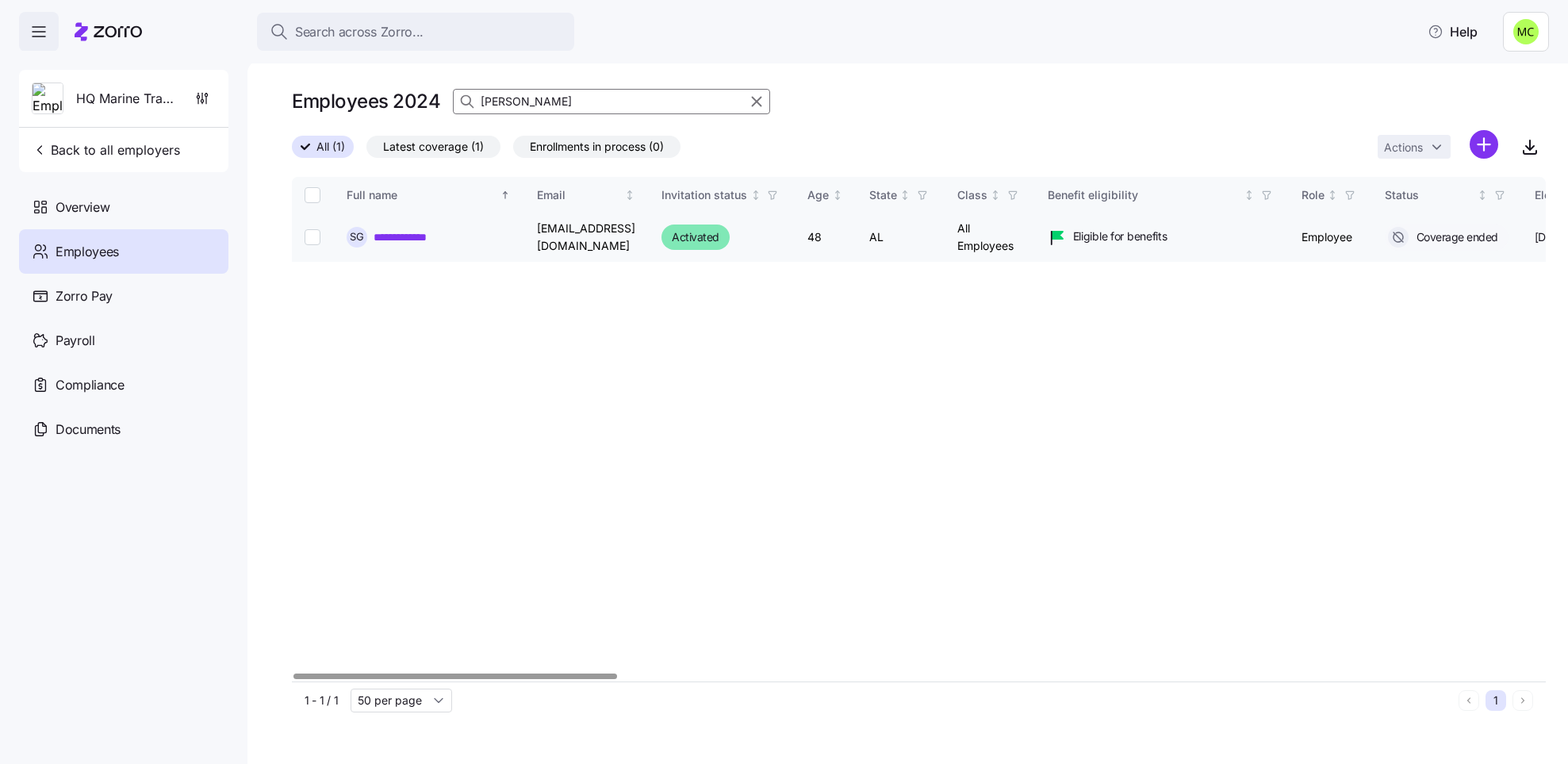
type input "steven"
click at [421, 239] on link "**********" at bounding box center [410, 237] width 73 height 16
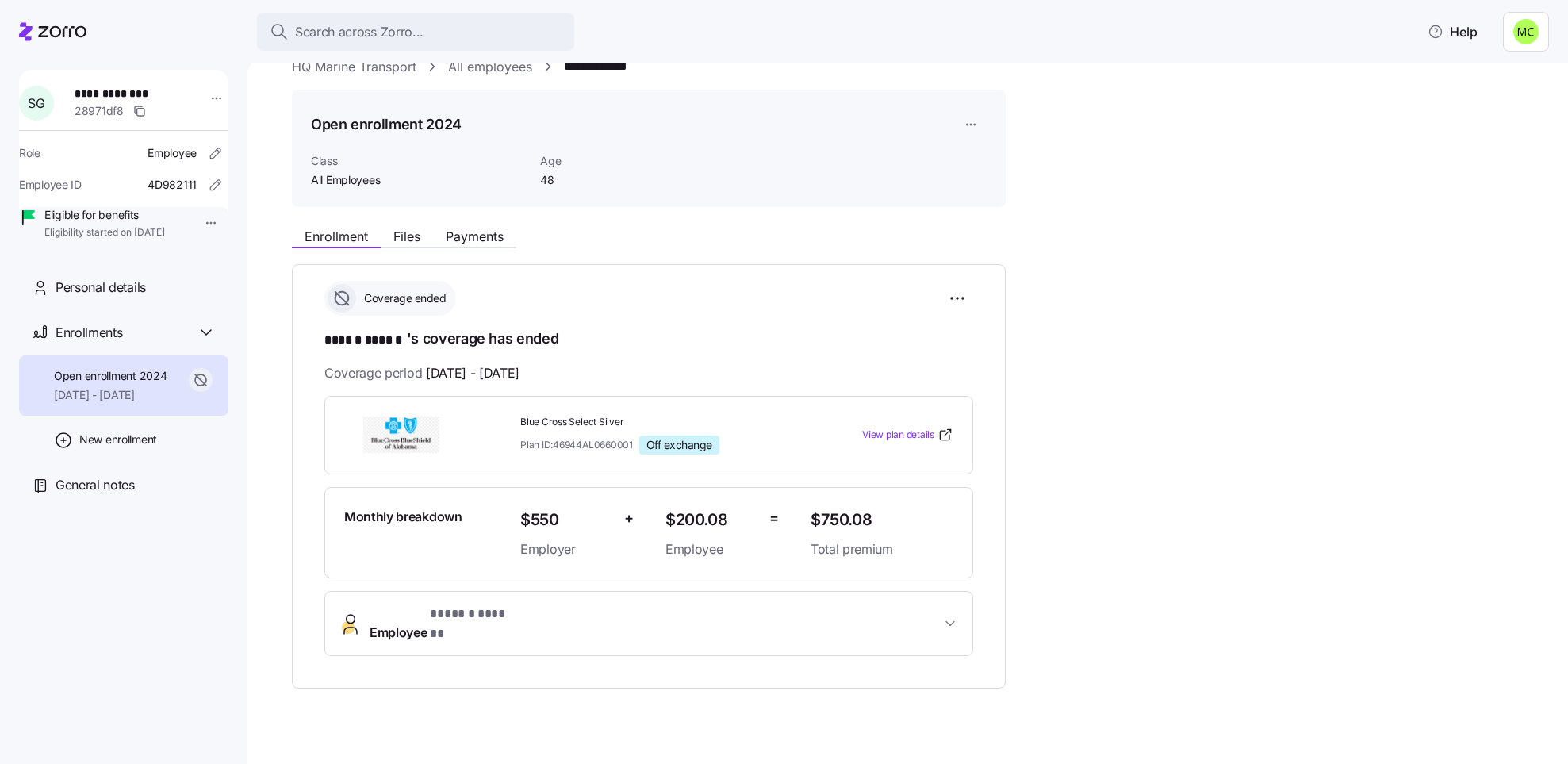
scroll to position [36, 0]
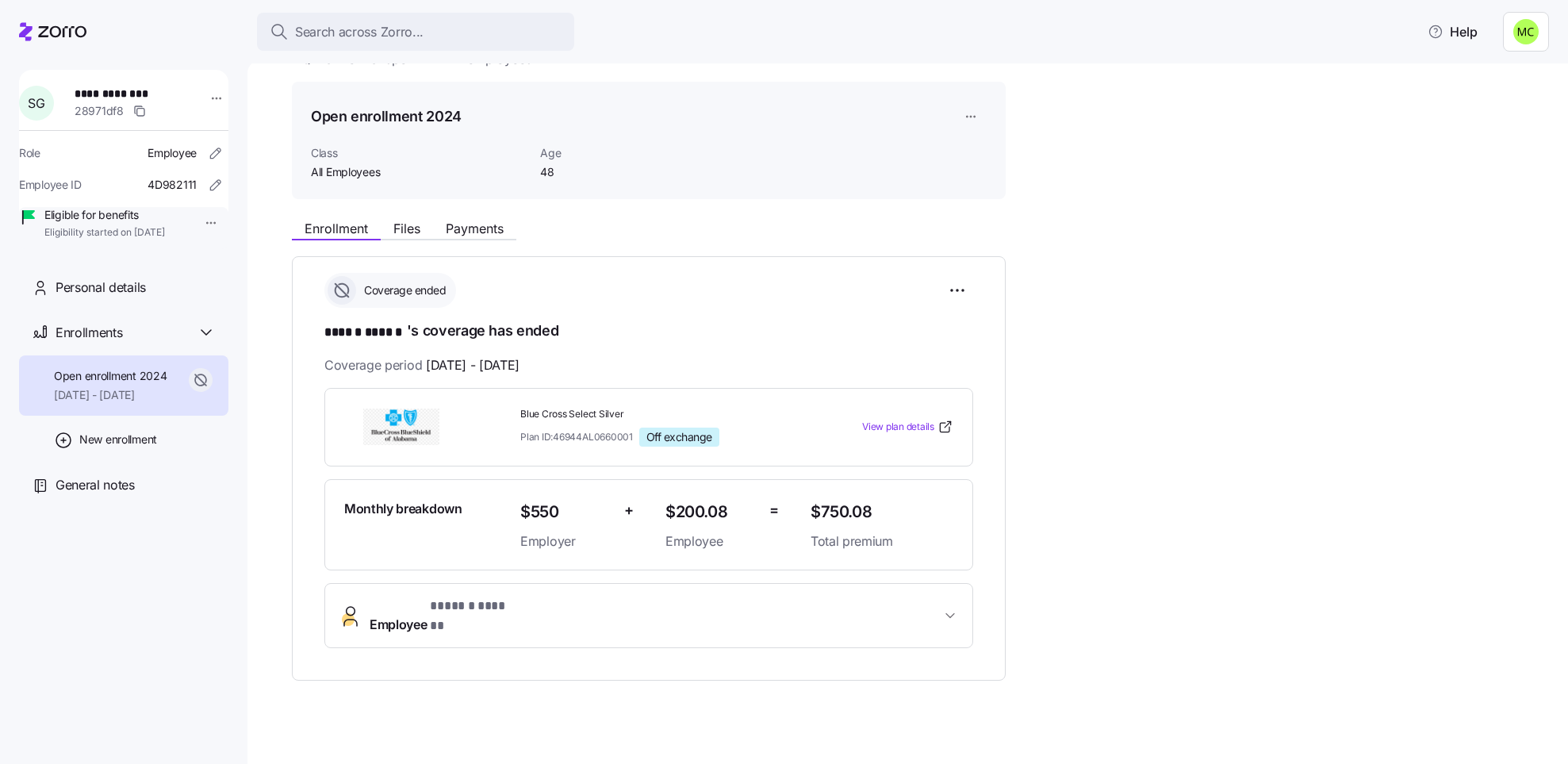
click at [598, 605] on span "Employee * ****** ****** *" at bounding box center [655, 615] width 571 height 38
